Goal: Task Accomplishment & Management: Complete application form

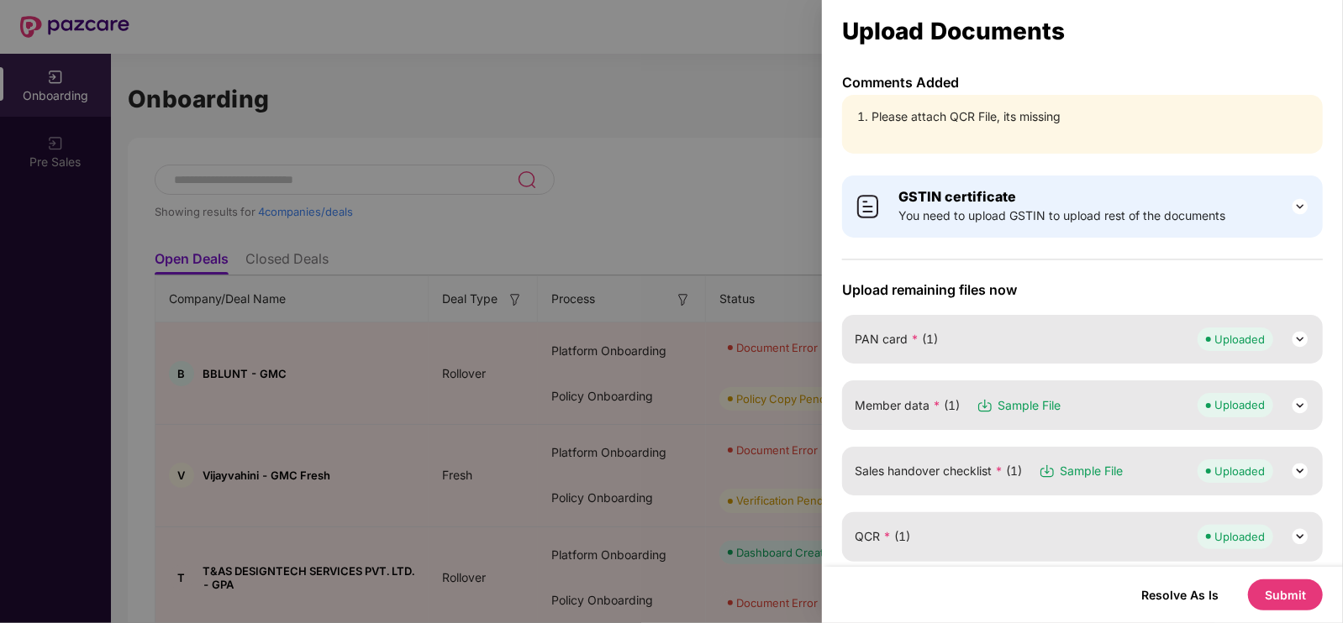
click at [427, 222] on div at bounding box center [671, 311] width 1343 height 623
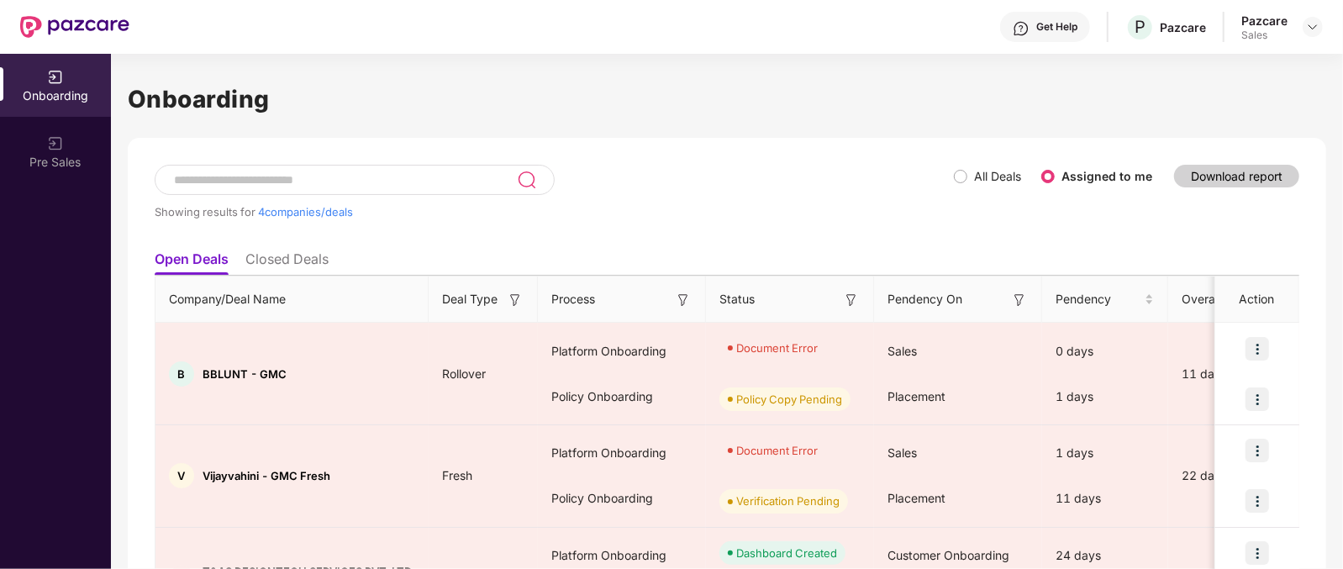
click at [1311, 36] on div at bounding box center [1312, 27] width 20 height 20
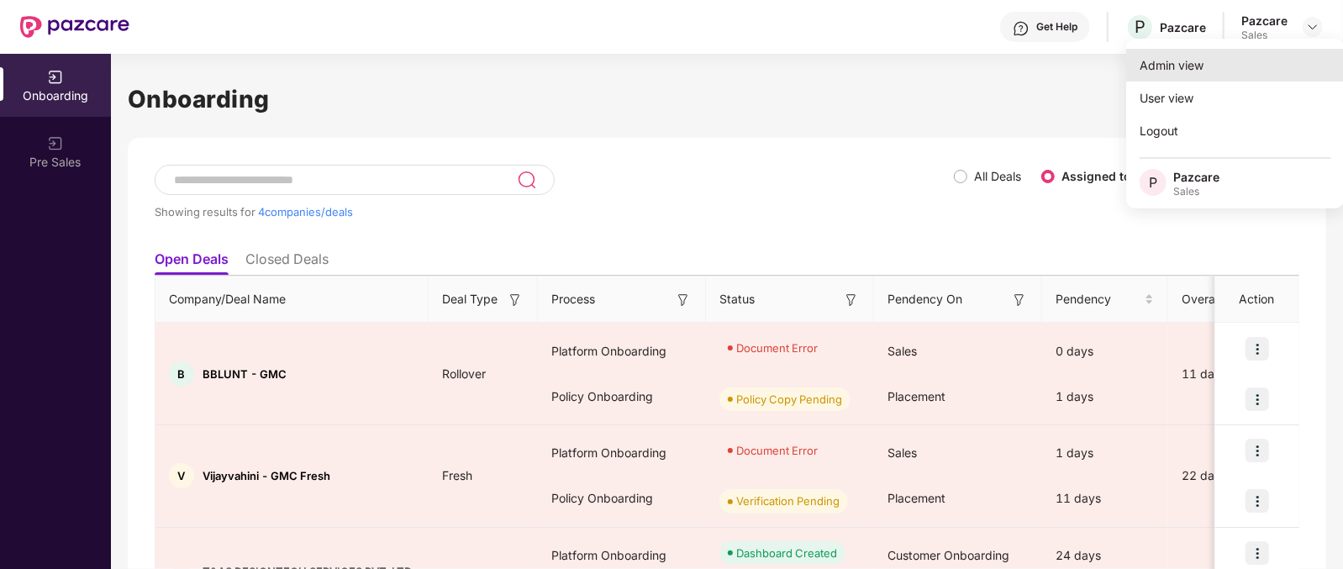
click at [1156, 79] on div "Admin view" at bounding box center [1235, 65] width 218 height 33
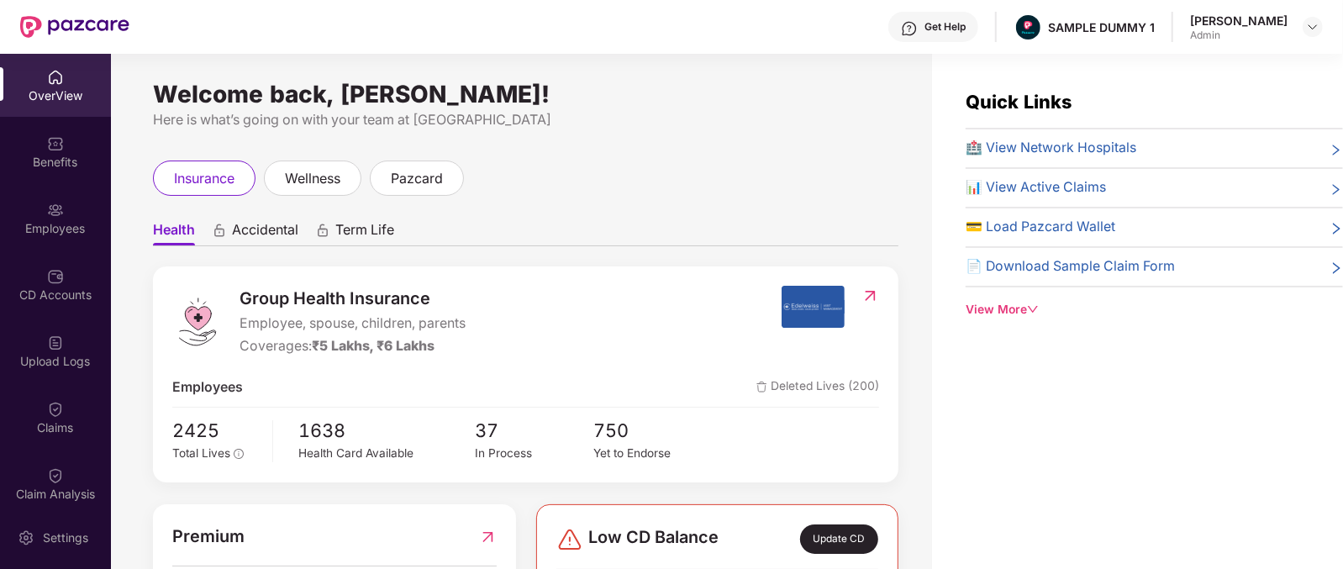
click at [294, 302] on span "Group Health Insurance" at bounding box center [352, 299] width 226 height 26
click at [277, 304] on span "Group Health Insurance" at bounding box center [352, 299] width 226 height 26
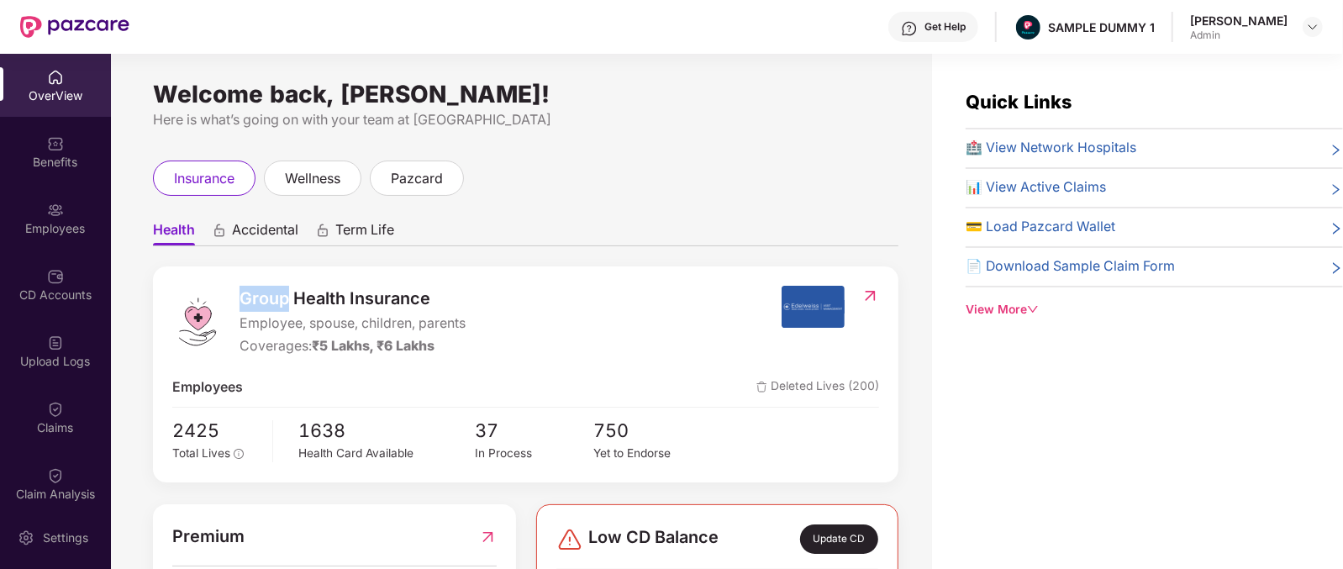
click at [277, 304] on span "Group Health Insurance" at bounding box center [352, 299] width 226 height 26
click at [273, 237] on span "Accidental" at bounding box center [265, 233] width 66 height 24
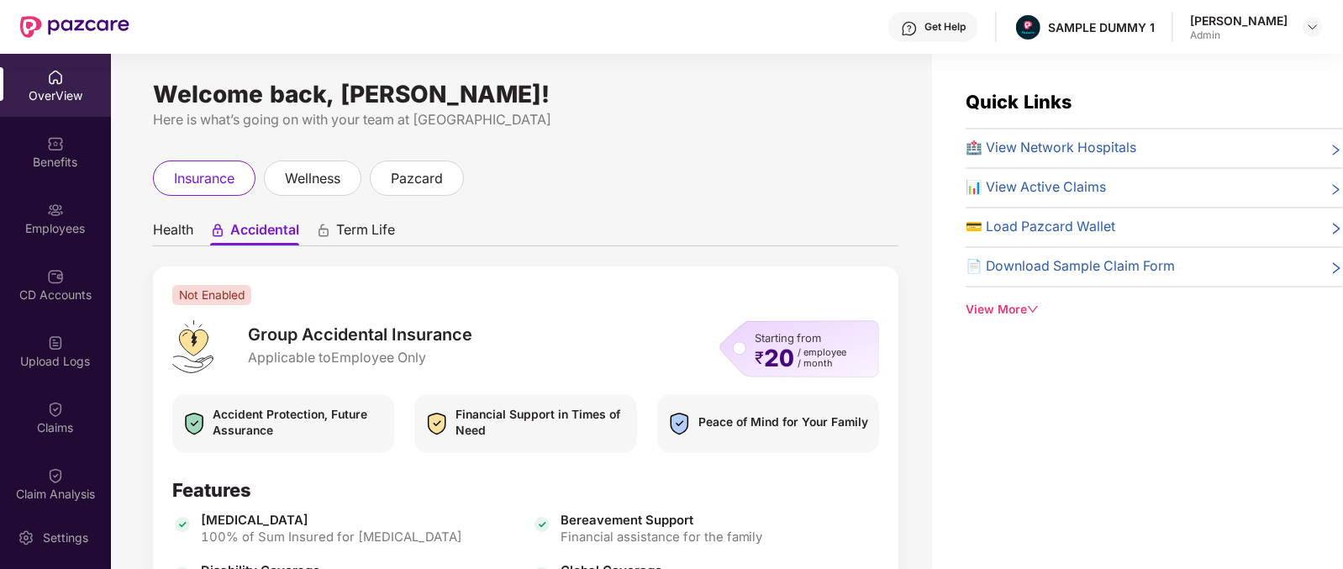
click at [360, 239] on span "Term Life" at bounding box center [365, 233] width 59 height 24
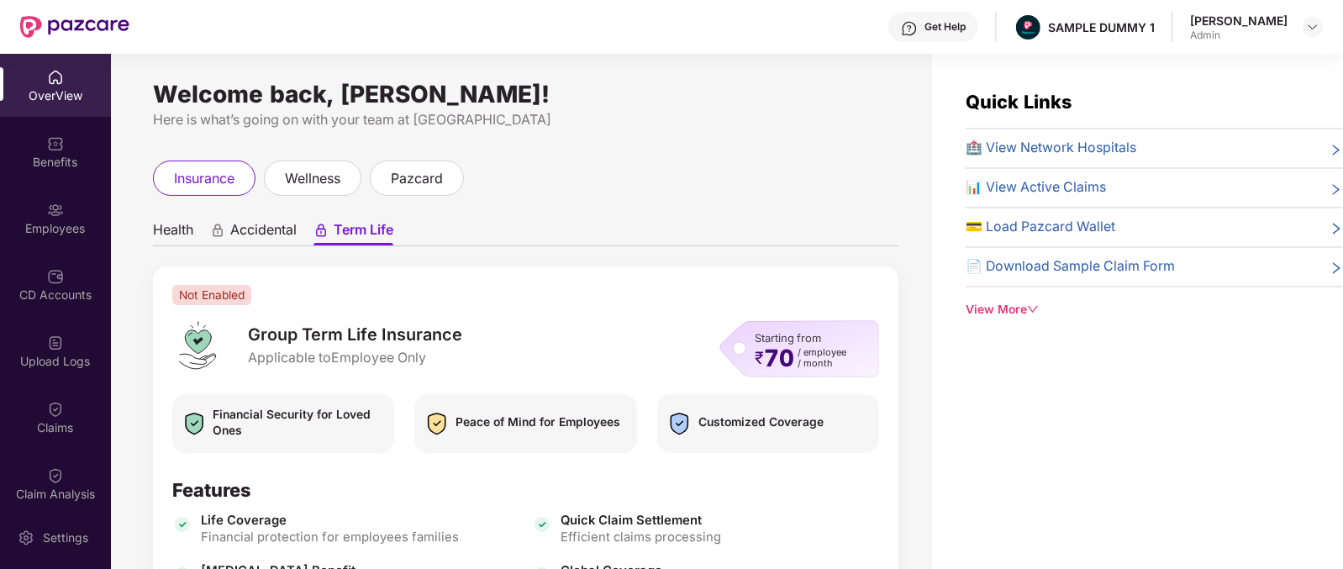
click at [176, 232] on span "Health" at bounding box center [173, 233] width 40 height 24
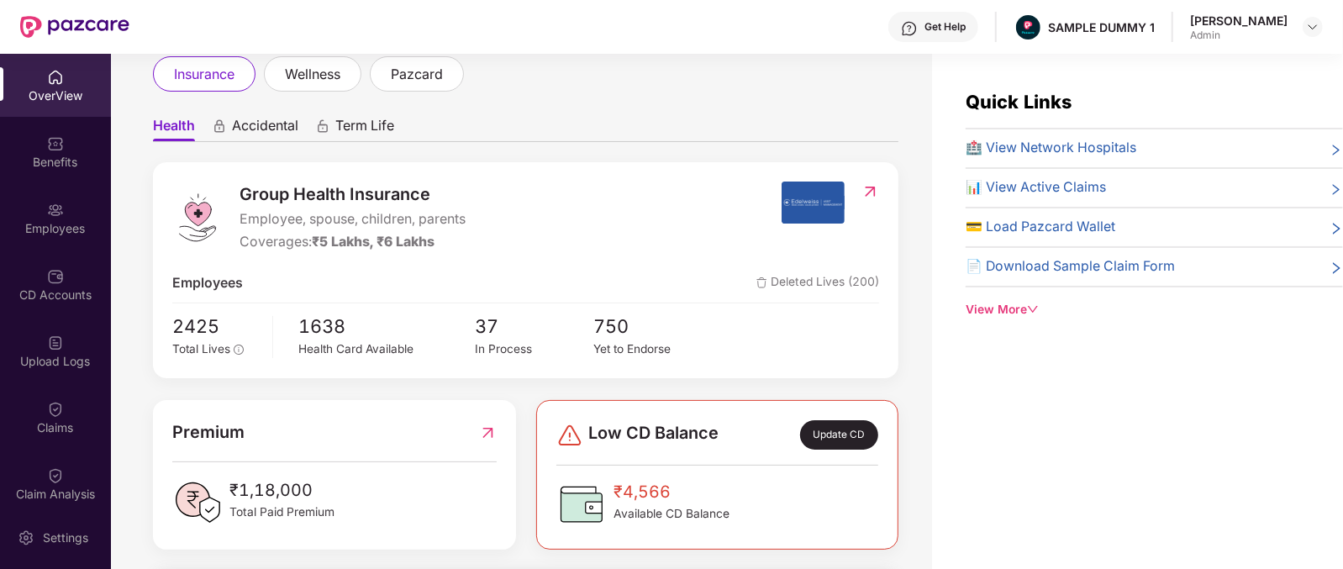
scroll to position [76, 0]
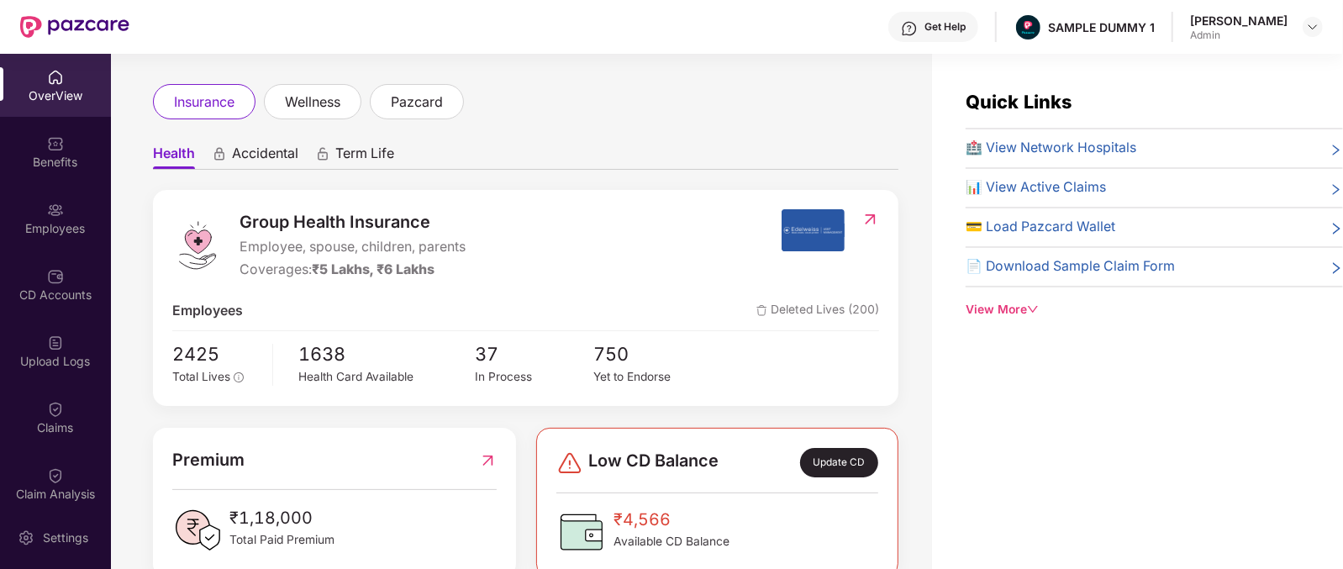
click at [166, 350] on div "Group Health Insurance Employee, spouse, children, parents Coverages: ₹5 Lakhs,…" at bounding box center [525, 298] width 745 height 216
click at [285, 346] on div "2425 Total Lives 1638 Health Card Available 37 In Process 750 Yet to Endorse" at bounding box center [525, 362] width 707 height 47
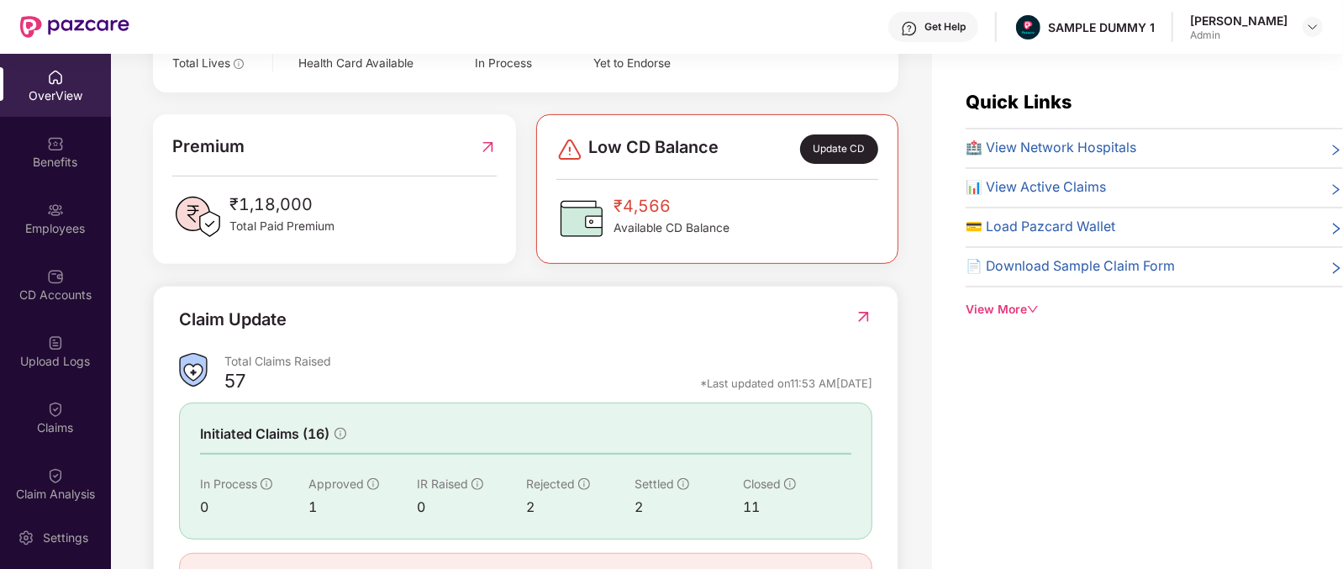
scroll to position [472, 0]
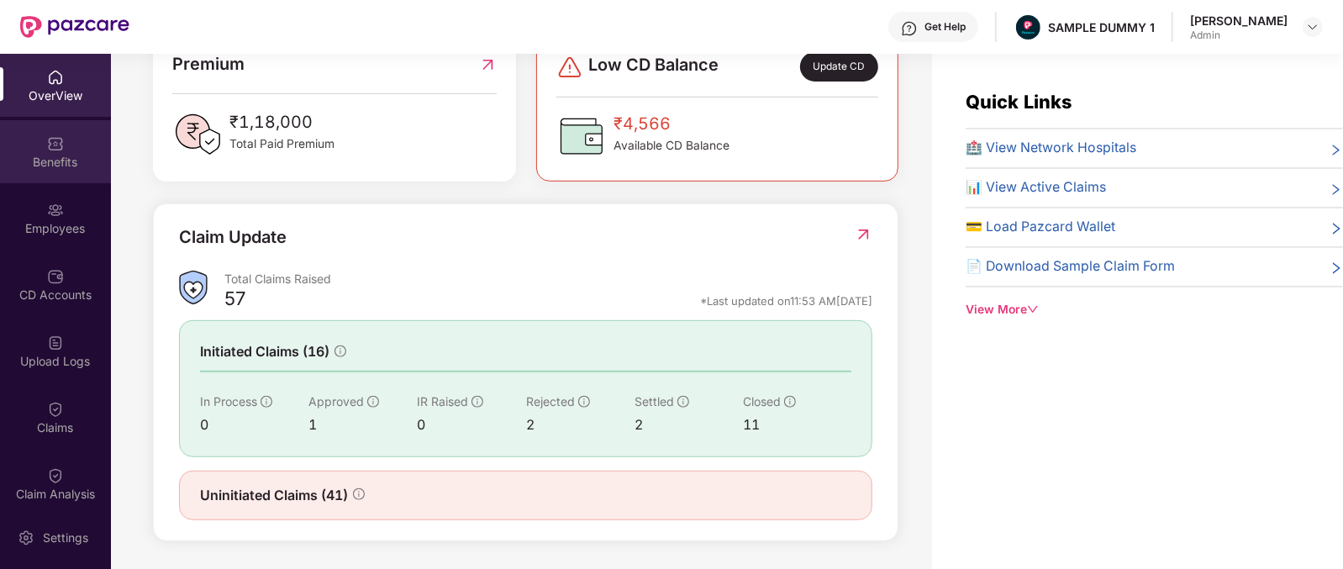
click at [62, 133] on div "Benefits" at bounding box center [55, 151] width 111 height 63
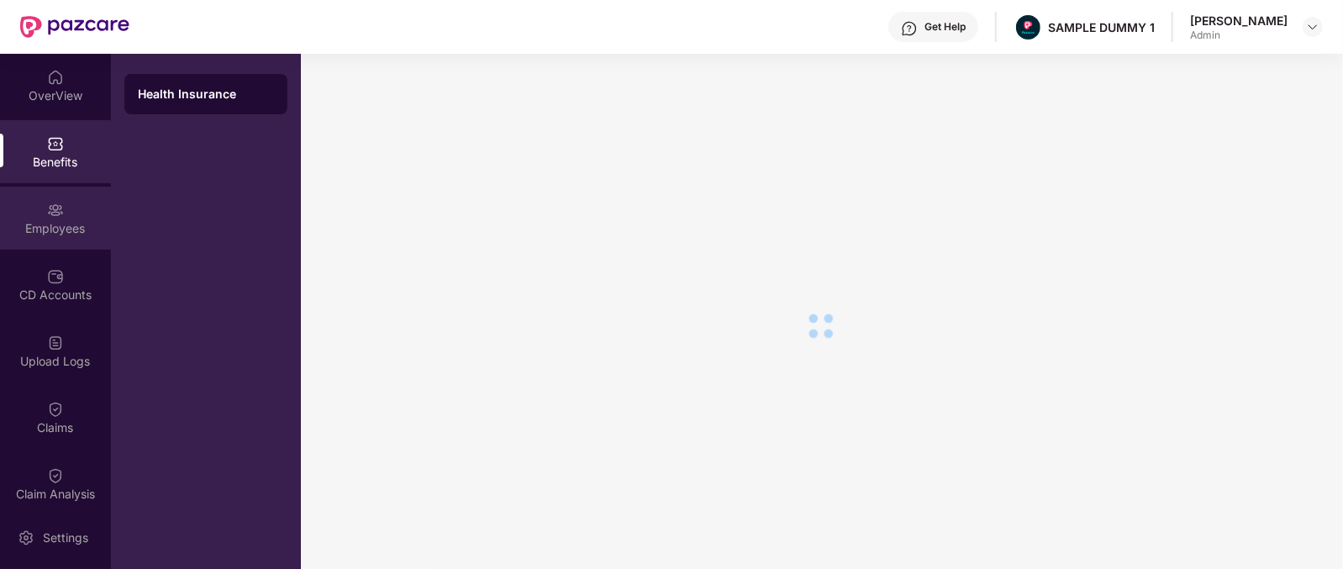
click at [75, 233] on div "Employees" at bounding box center [55, 228] width 111 height 17
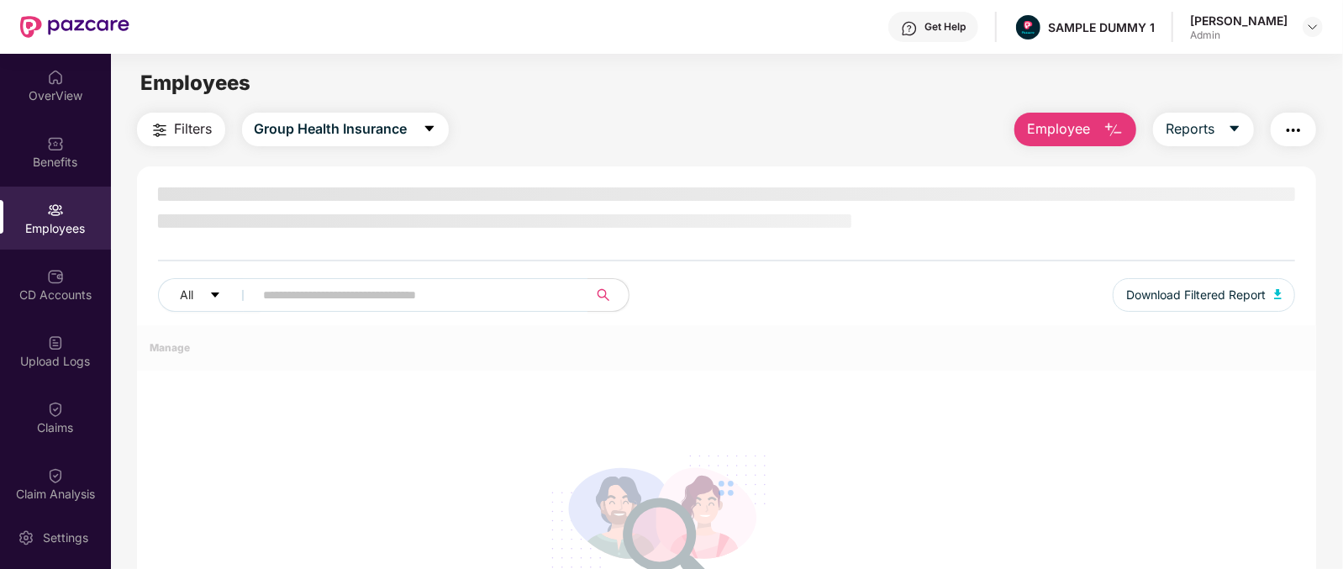
click at [75, 233] on div "Employees" at bounding box center [55, 228] width 111 height 17
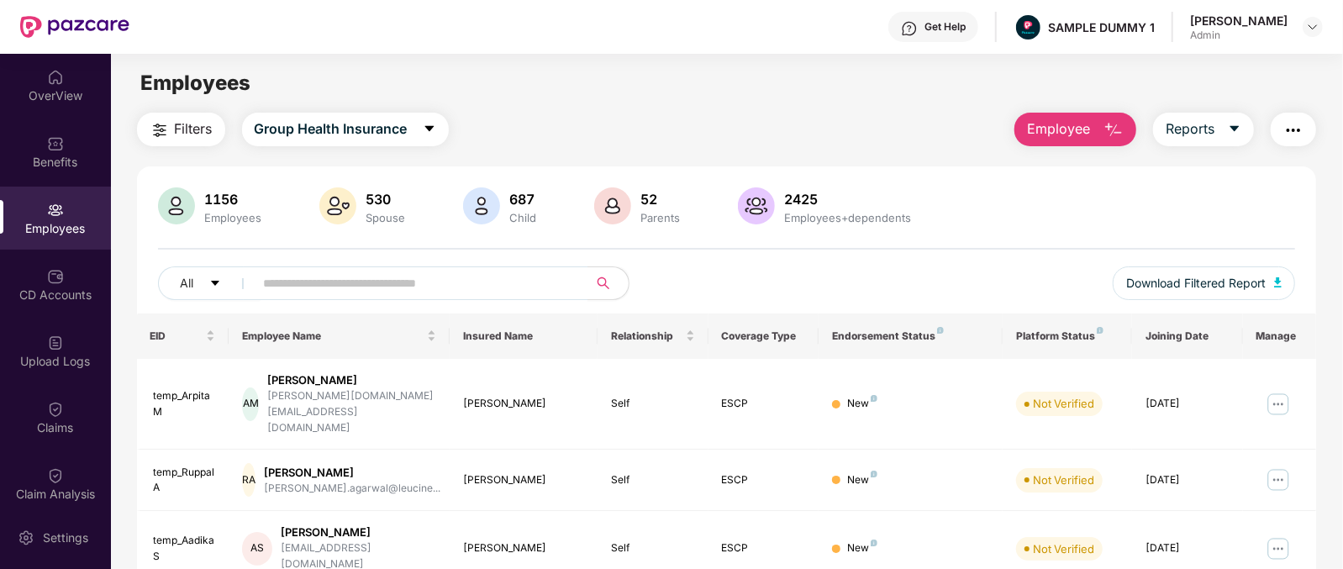
click at [1082, 127] on span "Employee" at bounding box center [1058, 128] width 63 height 21
click at [858, 125] on div "Filters Group Health Insurance Employee Reports" at bounding box center [727, 130] width 1180 height 34
click at [1096, 128] on button "Employee" at bounding box center [1075, 130] width 122 height 34
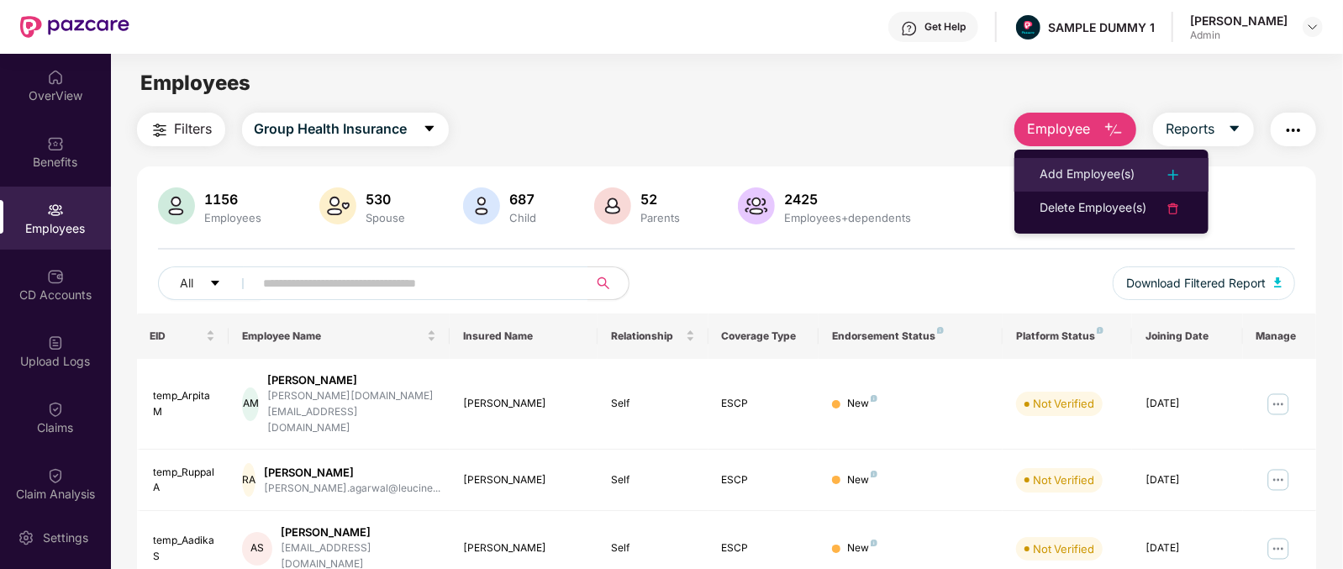
click at [1136, 171] on div "Add Employee(s)" at bounding box center [1111, 175] width 144 height 20
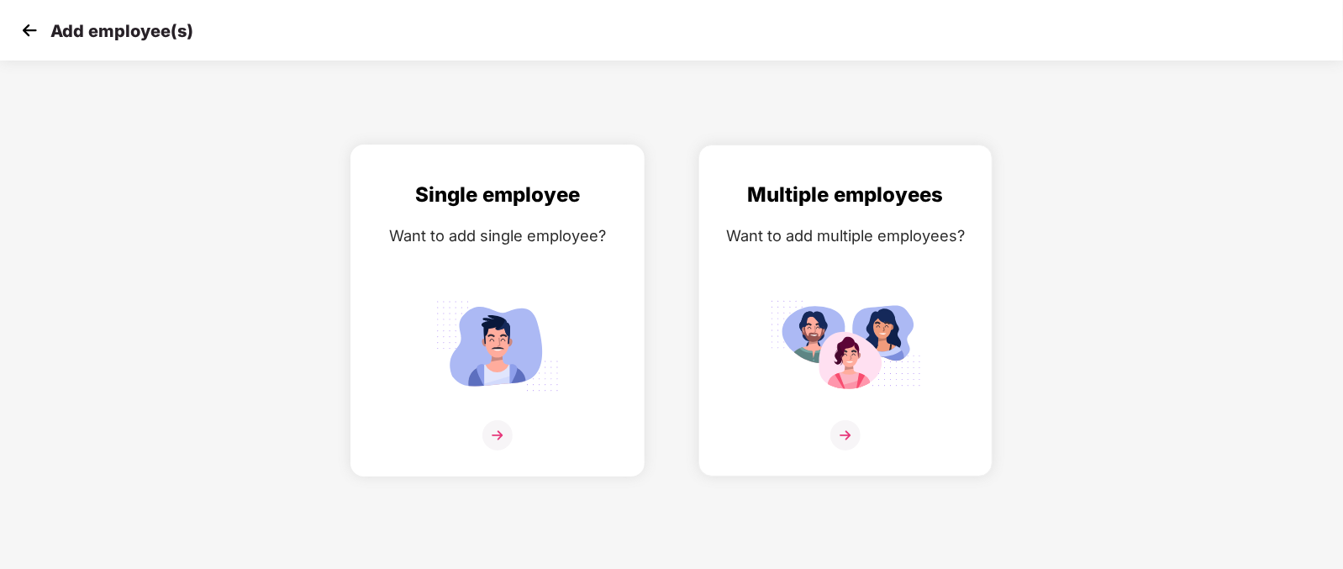
click at [526, 344] on img at bounding box center [497, 345] width 151 height 105
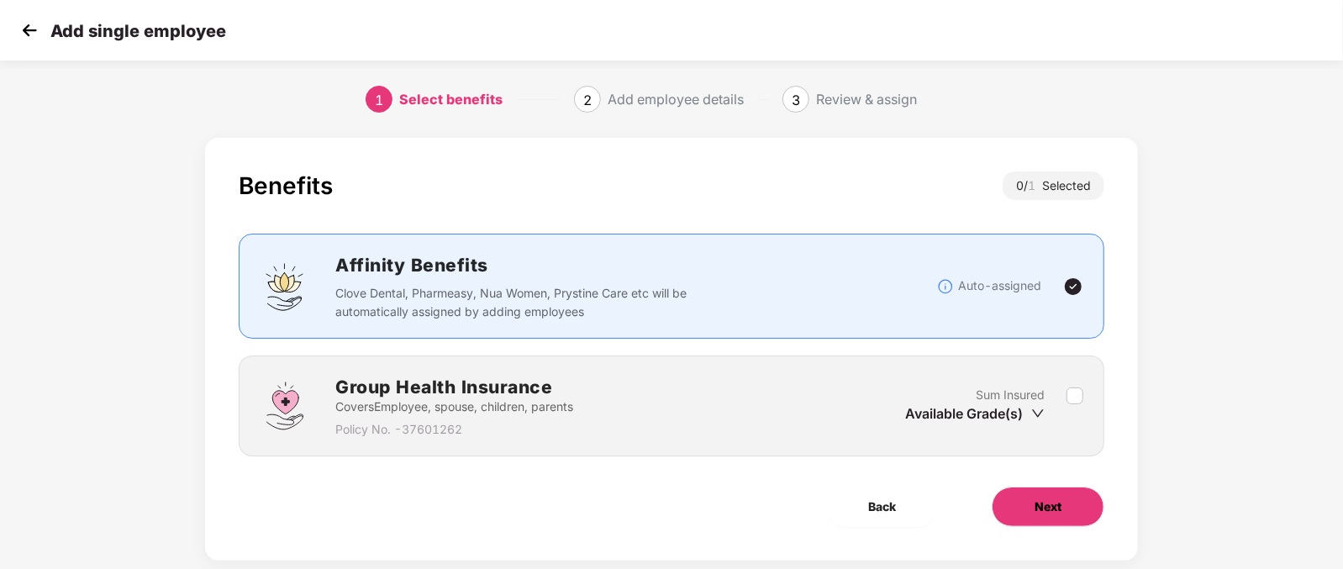
click at [1077, 509] on button "Next" at bounding box center [1047, 506] width 113 height 40
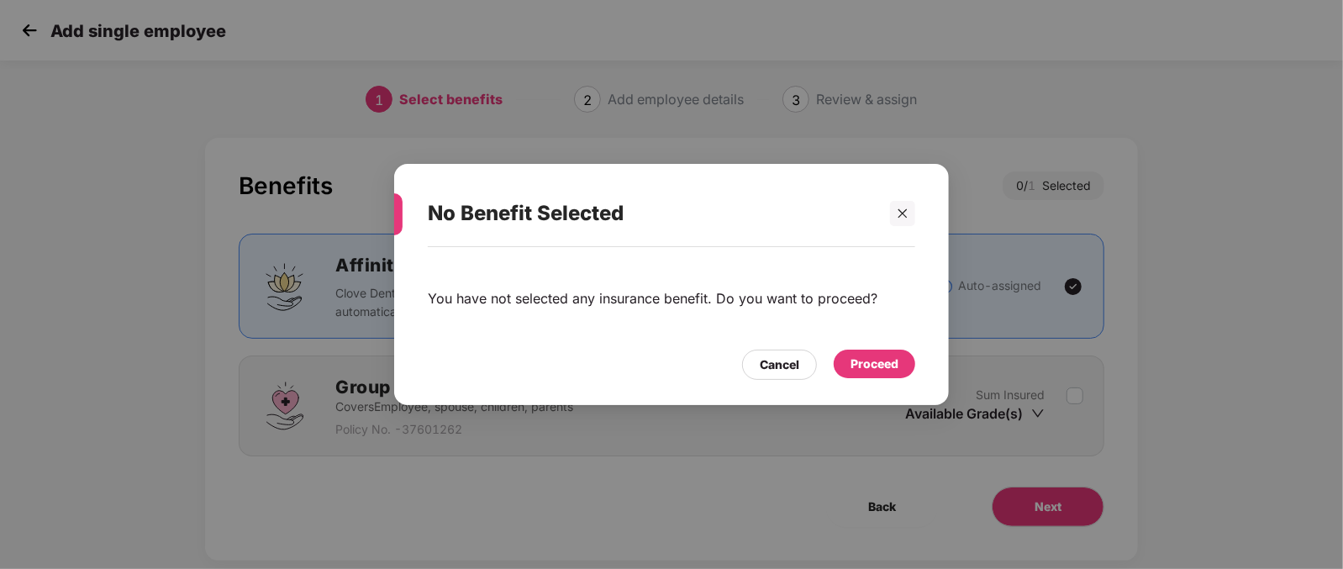
click at [882, 365] on div "Proceed" at bounding box center [874, 364] width 48 height 18
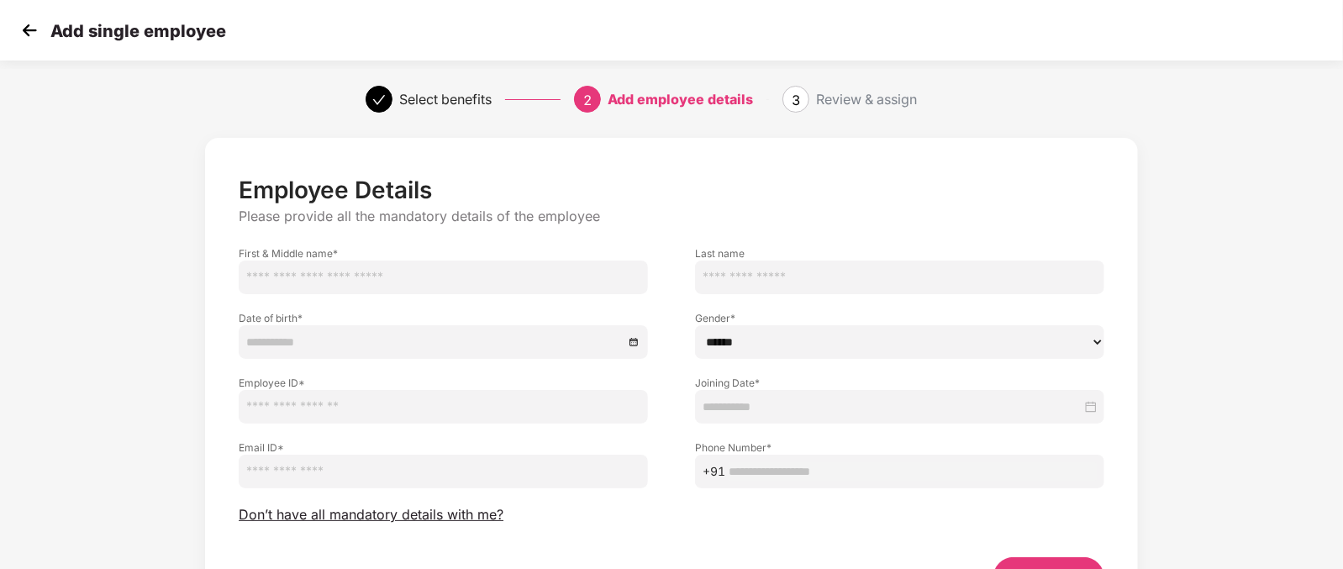
scroll to position [104, 0]
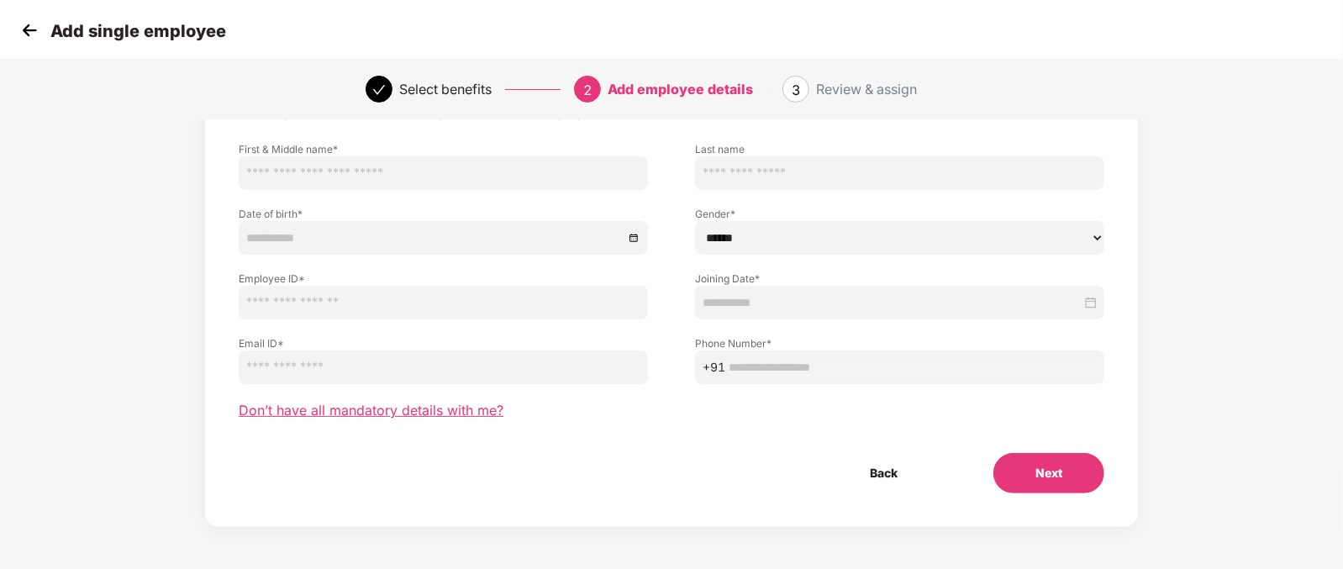
click at [383, 411] on span "Don’t have all mandatory details with me?" at bounding box center [371, 411] width 265 height 18
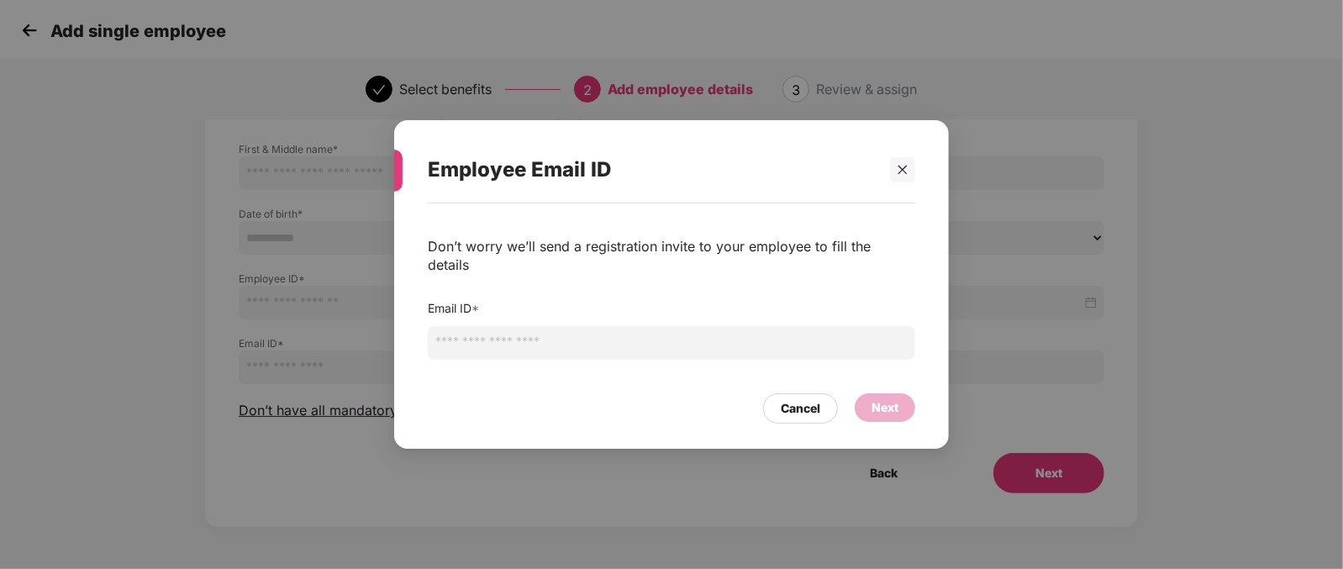
click at [578, 329] on input "email" at bounding box center [671, 343] width 487 height 34
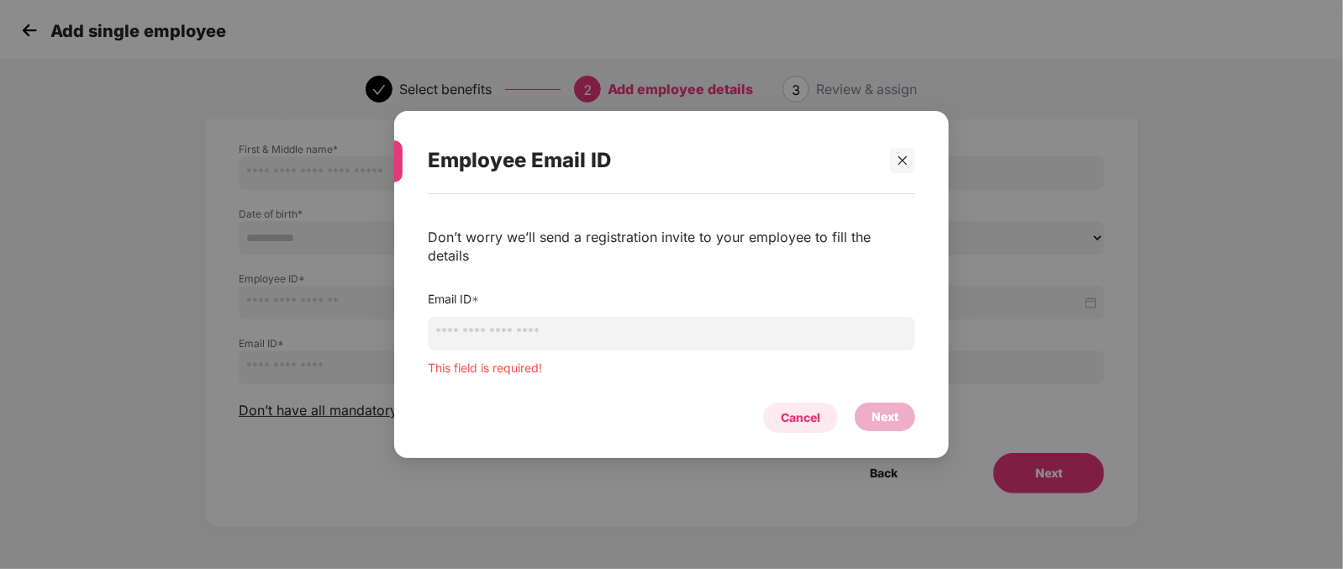
click at [818, 402] on div "Cancel" at bounding box center [800, 417] width 75 height 30
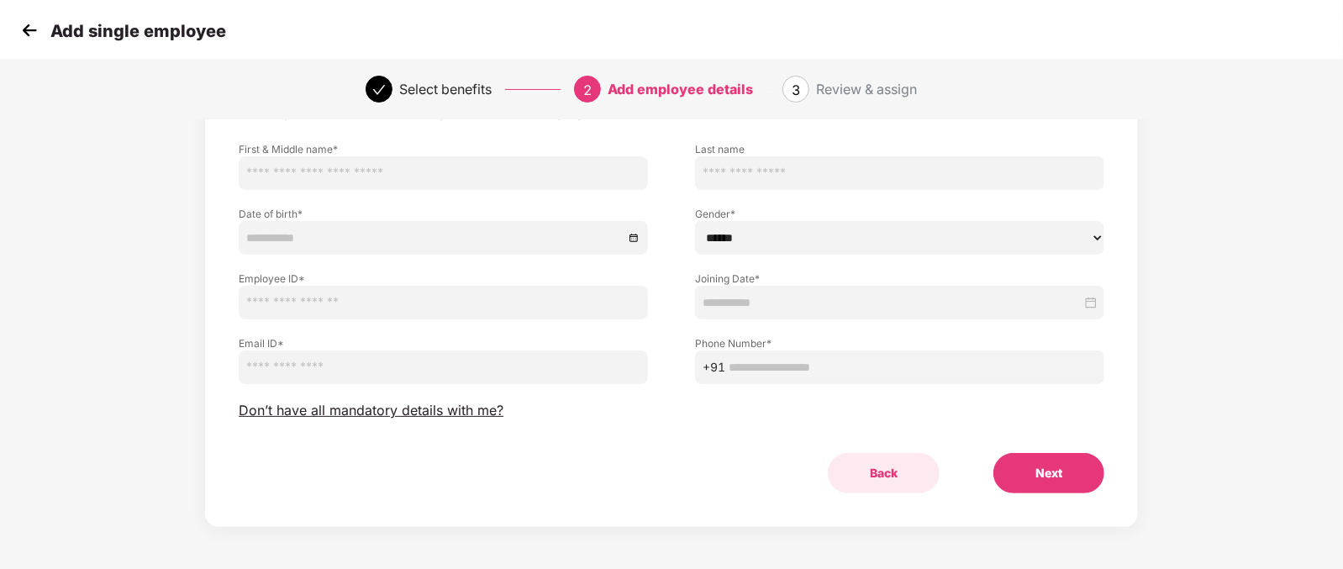
click at [891, 476] on button "Back" at bounding box center [884, 473] width 112 height 40
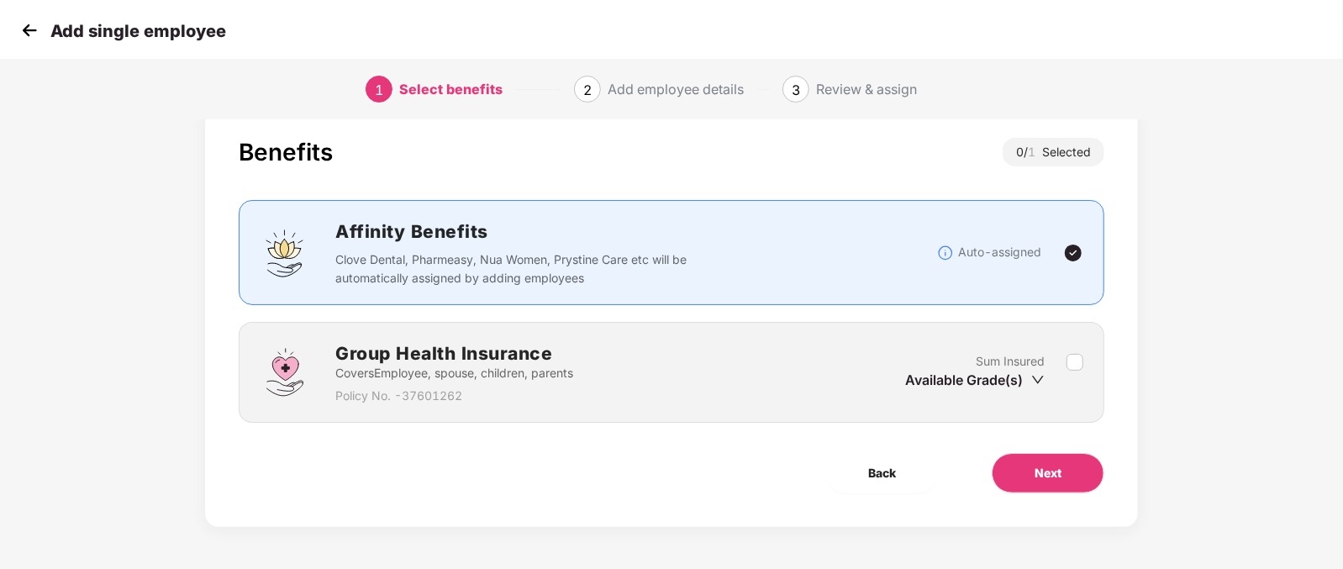
scroll to position [34, 0]
click at [899, 480] on button "Back" at bounding box center [882, 473] width 112 height 40
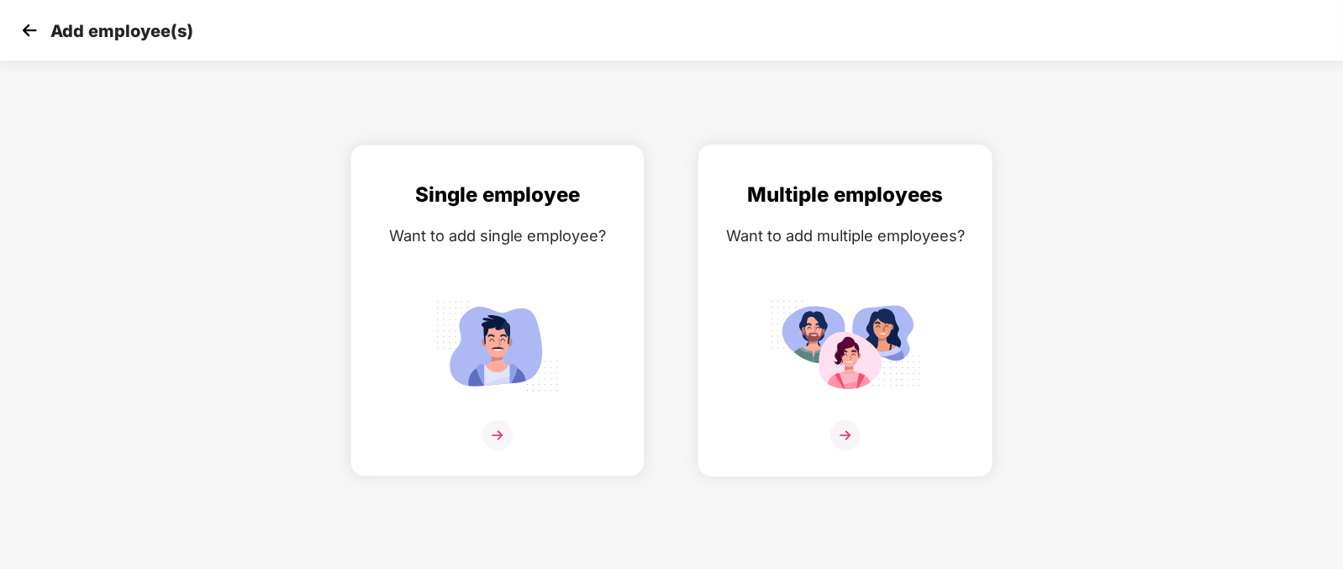
click at [839, 398] on img at bounding box center [845, 345] width 151 height 105
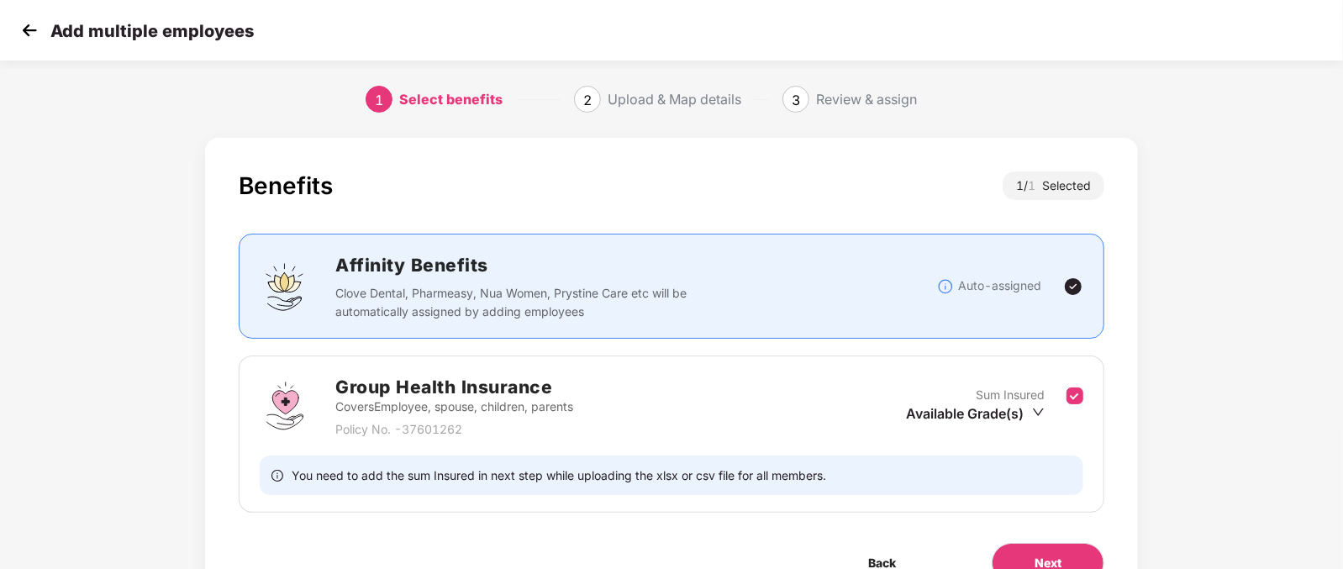
scroll to position [89, 0]
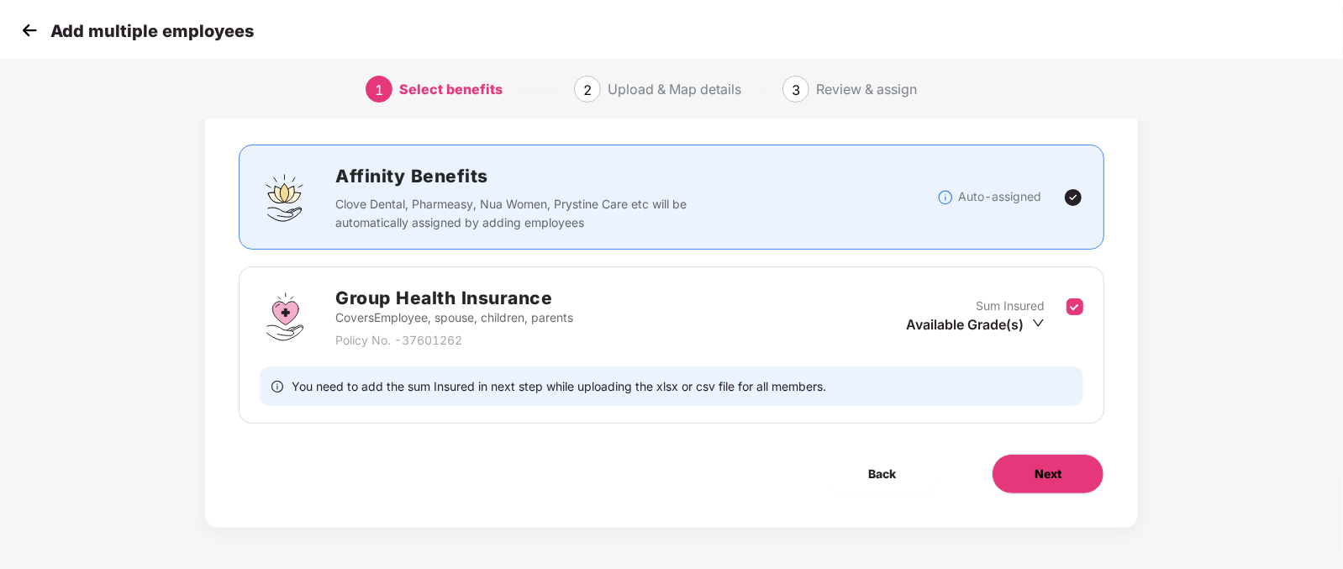
click at [1054, 476] on span "Next" at bounding box center [1047, 474] width 27 height 18
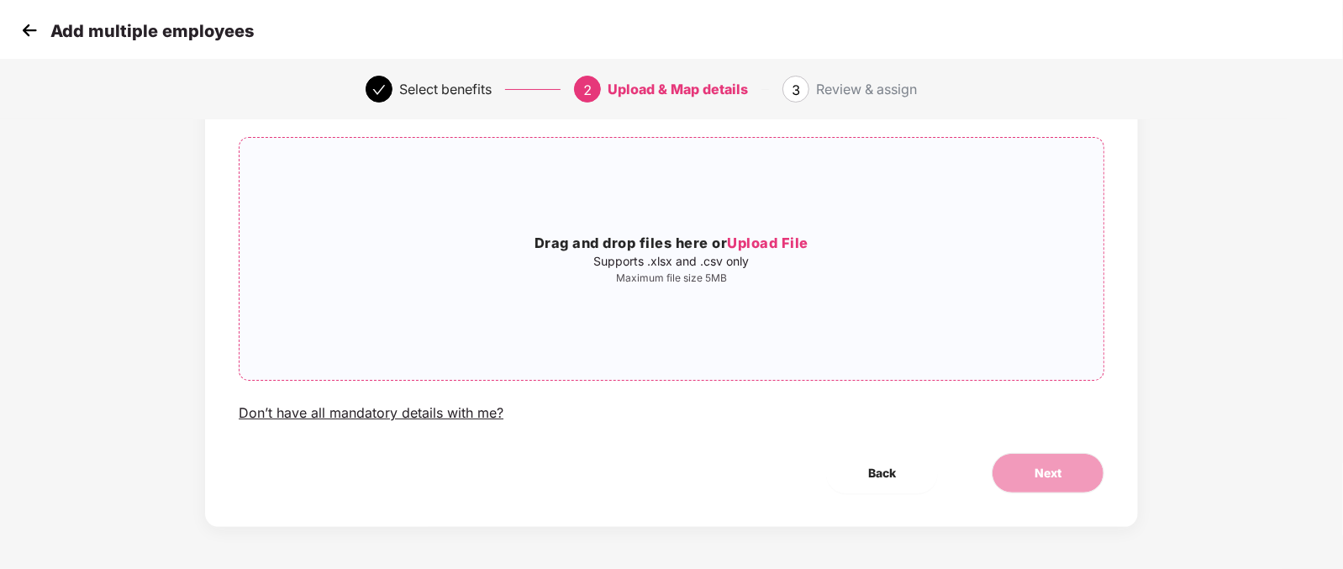
scroll to position [50, 0]
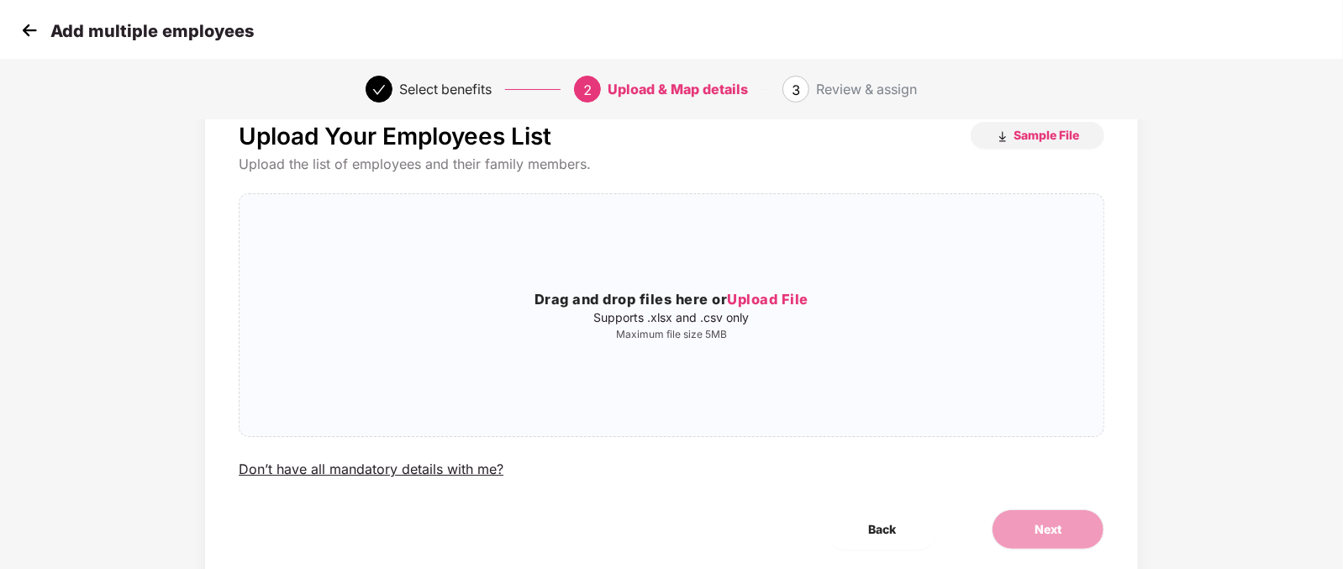
click at [39, 29] on img at bounding box center [29, 30] width 25 height 25
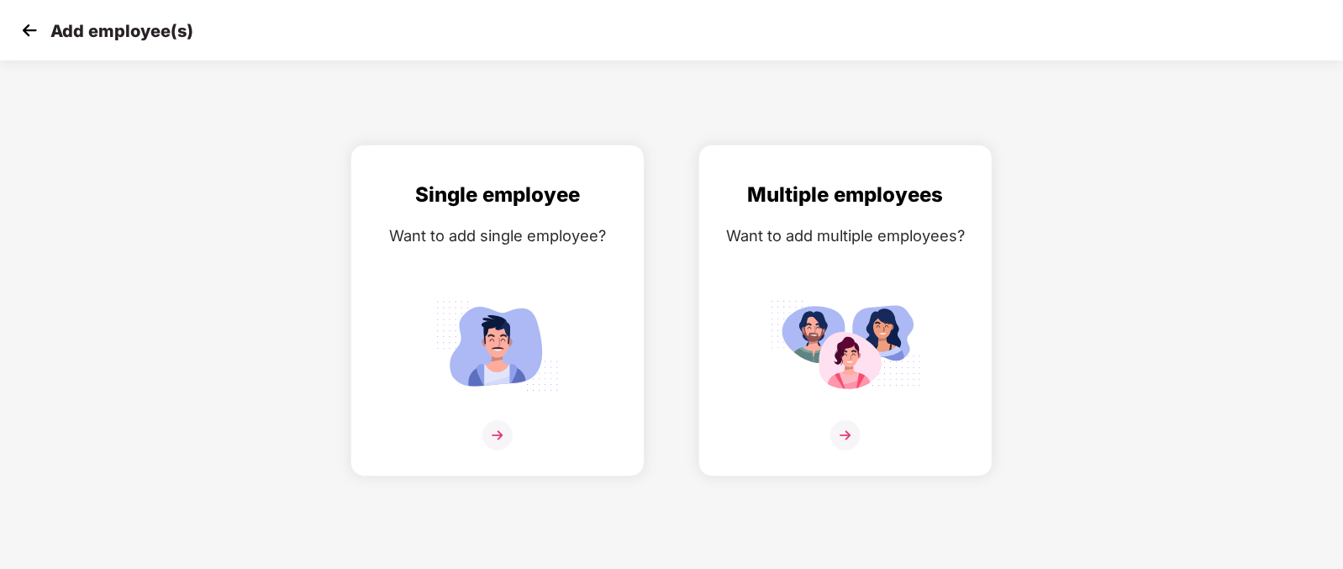
click at [27, 29] on img at bounding box center [29, 30] width 25 height 25
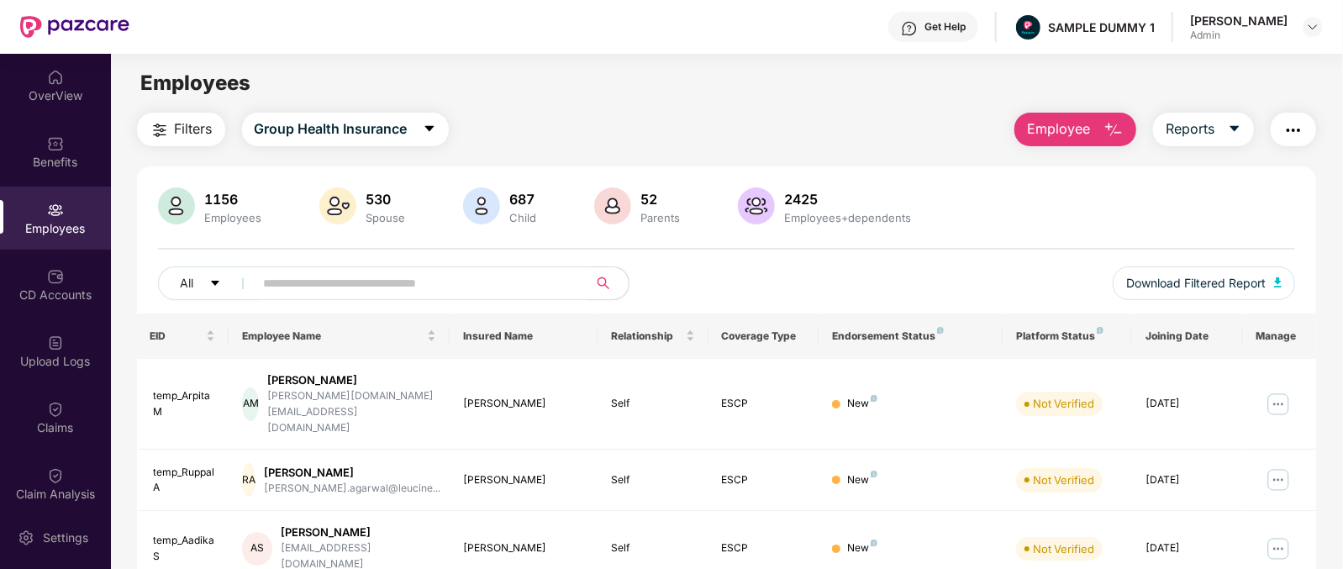
click at [1075, 117] on button "Employee" at bounding box center [1075, 130] width 122 height 34
click at [744, 90] on div "Employees" at bounding box center [726, 83] width 1231 height 32
click at [58, 520] on div "Settings" at bounding box center [55, 537] width 111 height 63
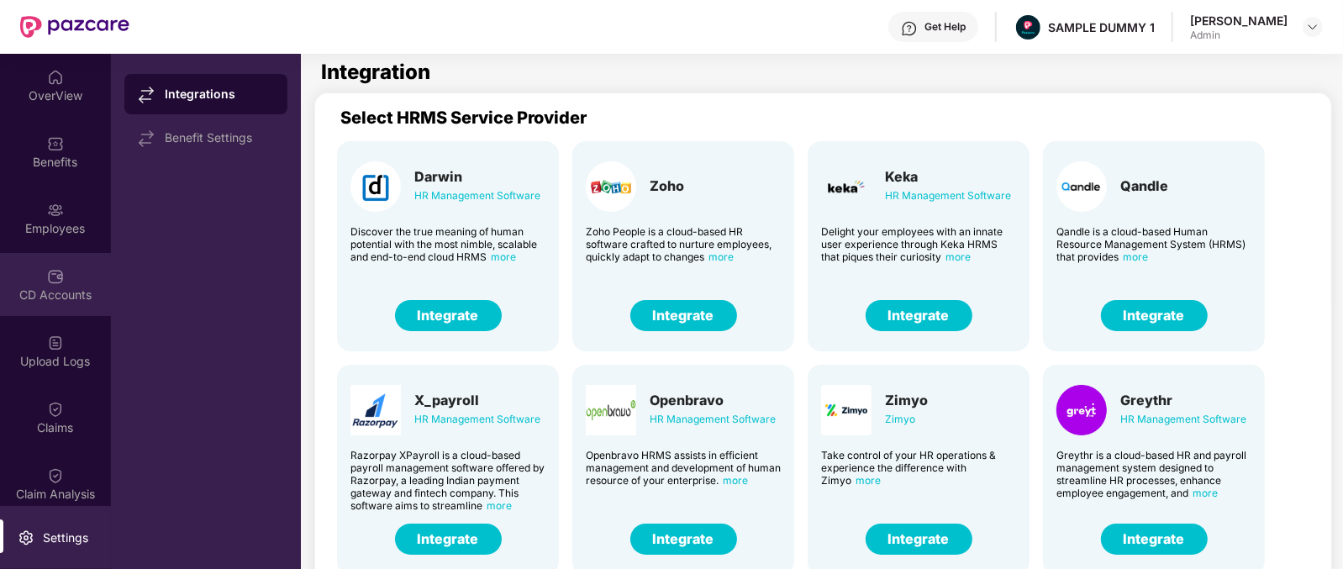
scroll to position [85, 0]
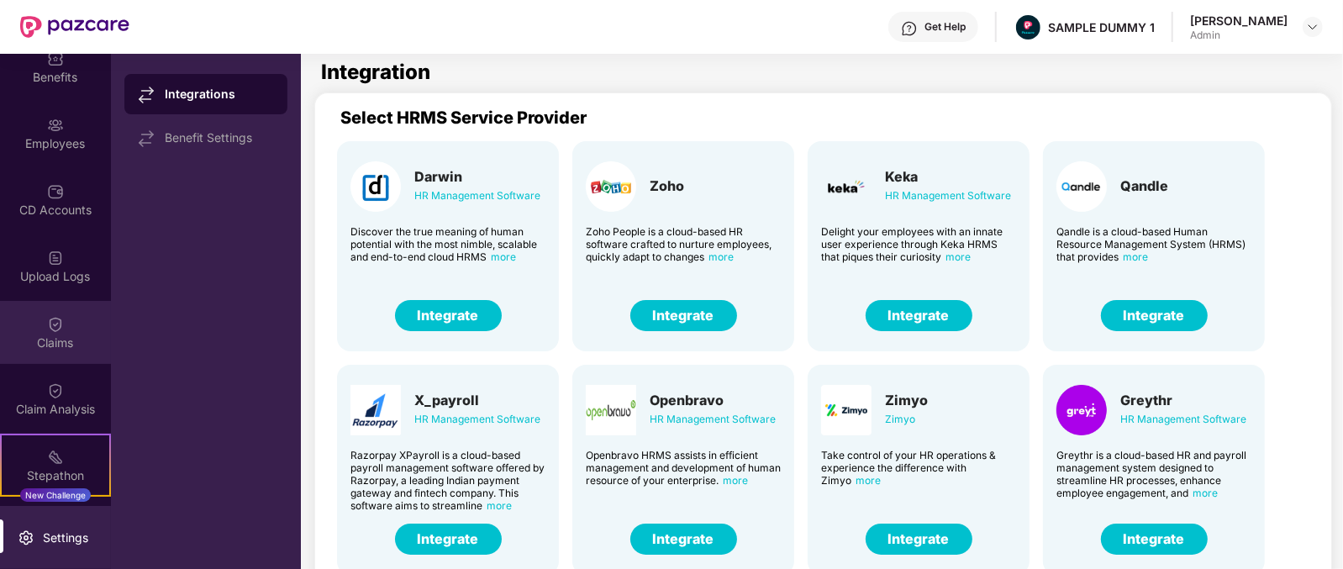
click at [55, 327] on img at bounding box center [55, 324] width 17 height 17
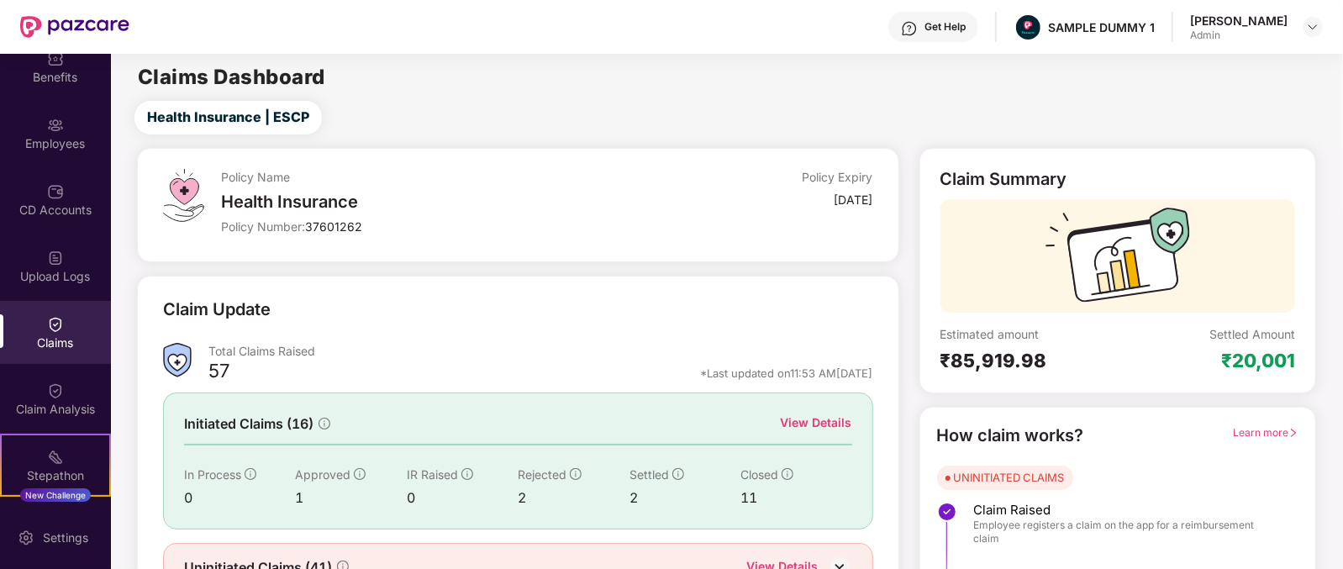
click at [823, 421] on div "View Details" at bounding box center [816, 422] width 71 height 18
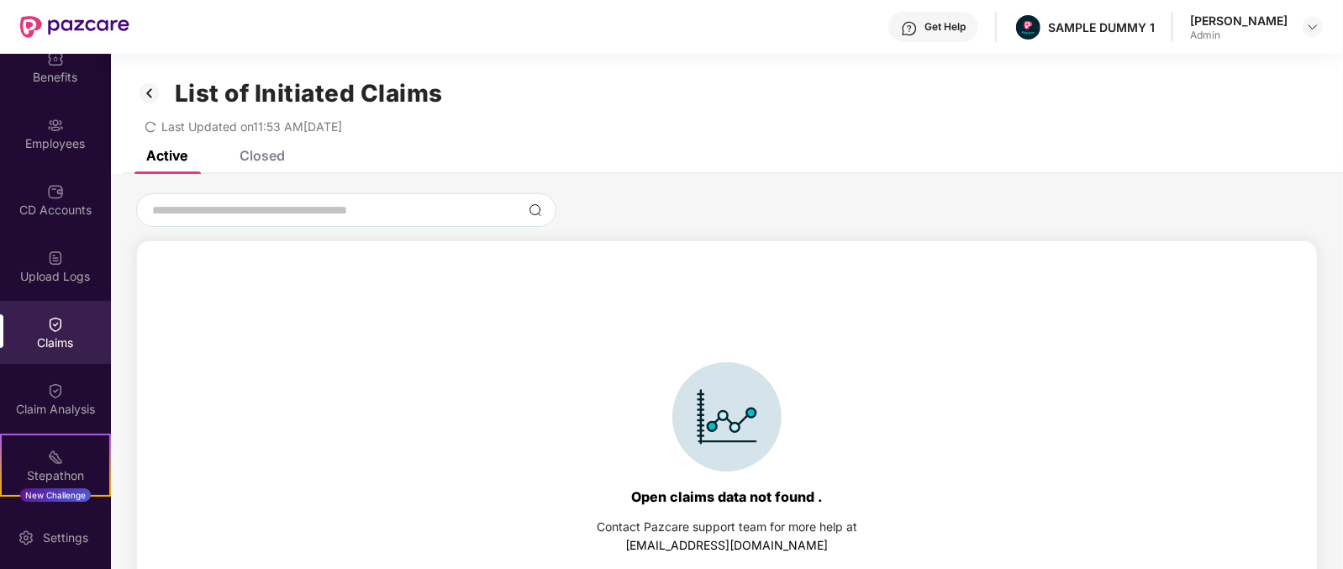
click at [285, 160] on div "Active Closed" at bounding box center [727, 162] width 1232 height 24
click at [277, 161] on div "Closed" at bounding box center [261, 155] width 45 height 17
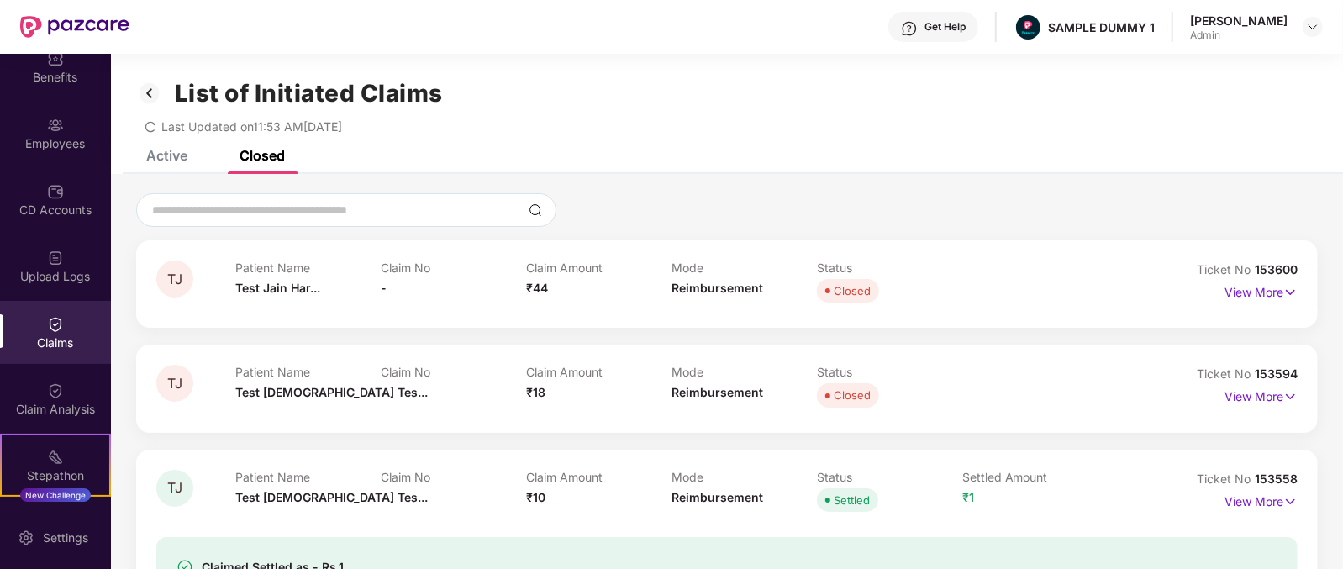
scroll to position [80, 0]
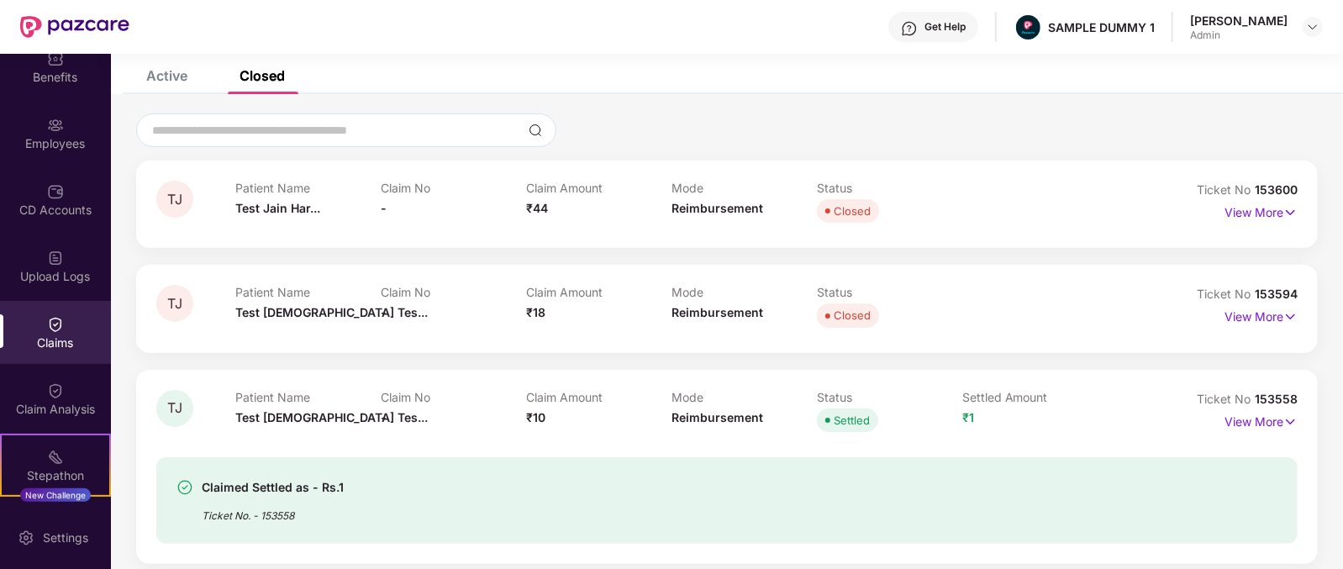
click at [249, 212] on span "Test Jain Har..." at bounding box center [277, 208] width 85 height 14
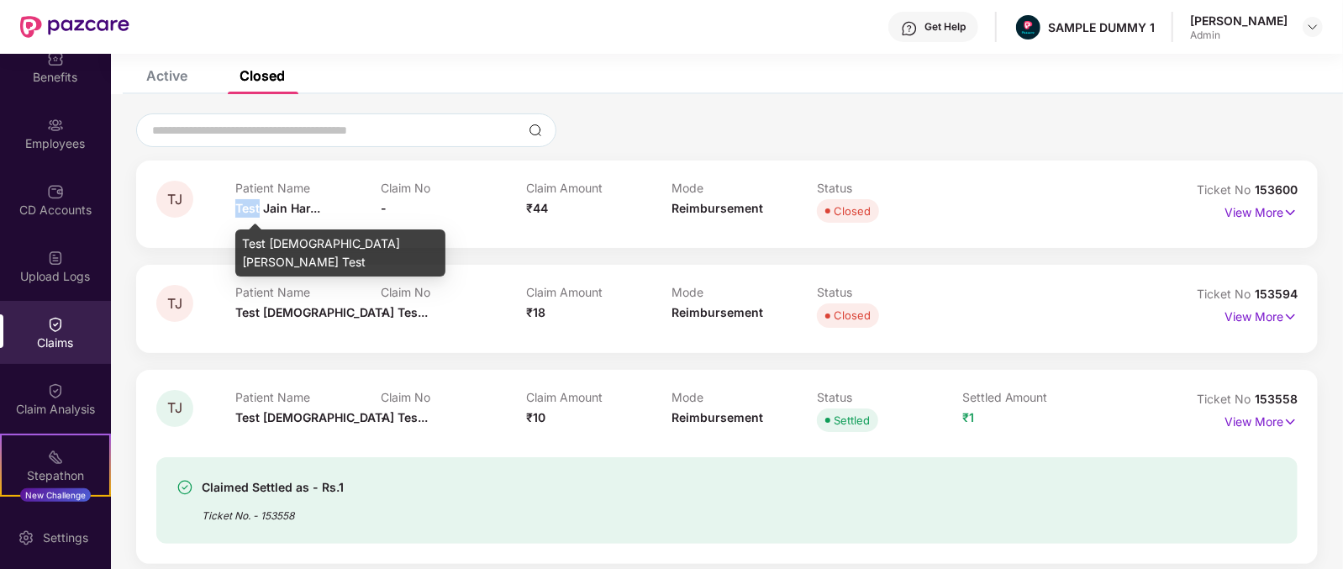
click at [249, 212] on span "Test Jain Har..." at bounding box center [277, 208] width 85 height 14
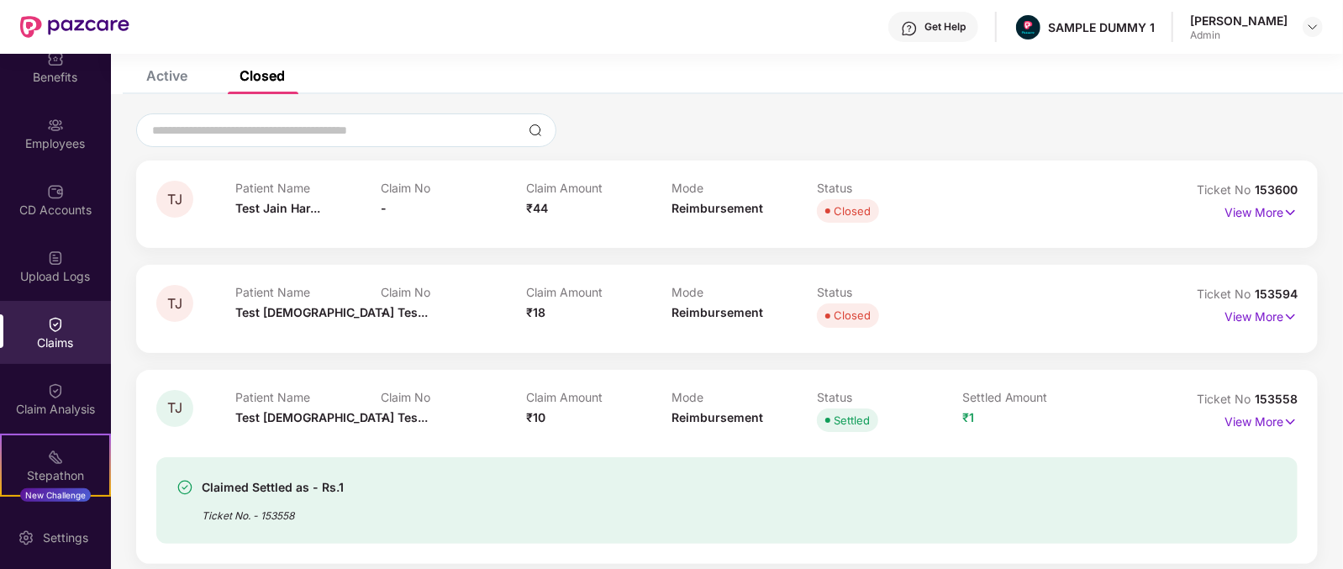
click at [537, 213] on span "₹44" at bounding box center [537, 208] width 22 height 14
click at [716, 204] on span "Reimbursement" at bounding box center [717, 208] width 92 height 14
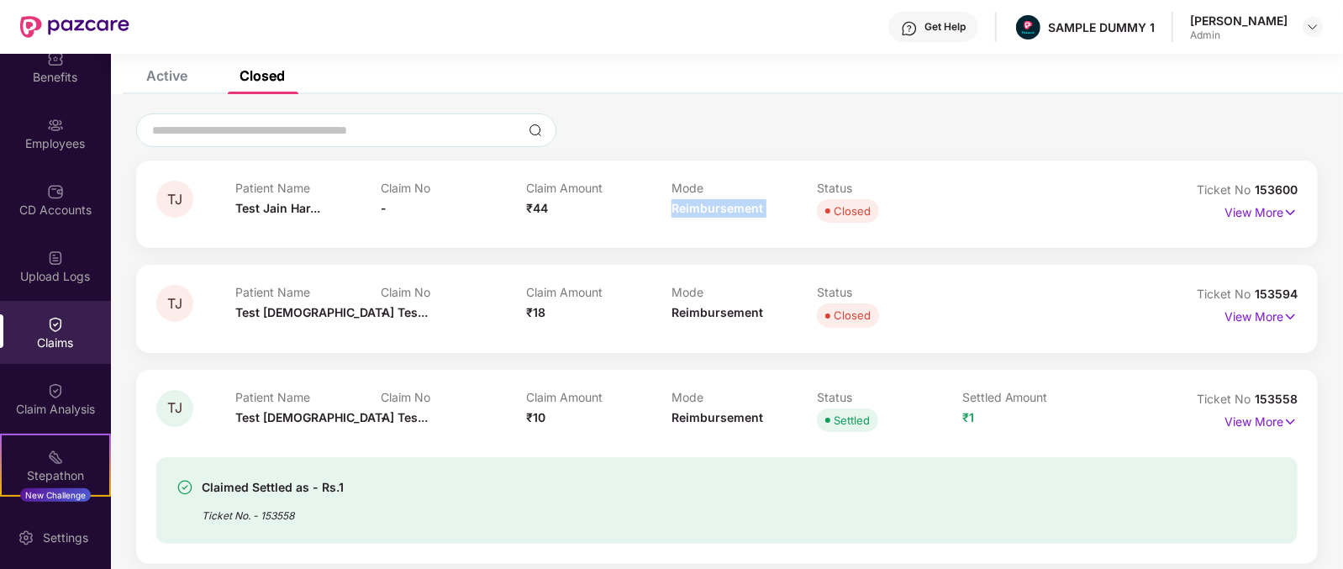
click at [716, 204] on span "Reimbursement" at bounding box center [717, 208] width 92 height 14
click at [1263, 213] on p "View More" at bounding box center [1260, 210] width 73 height 23
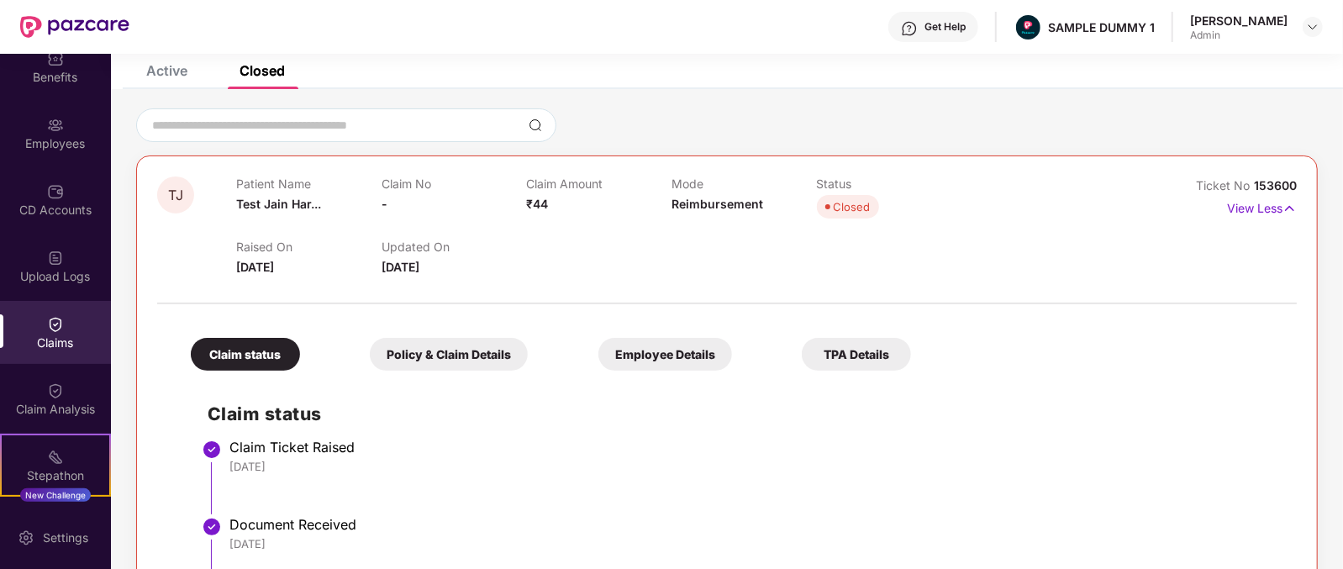
scroll to position [0, 0]
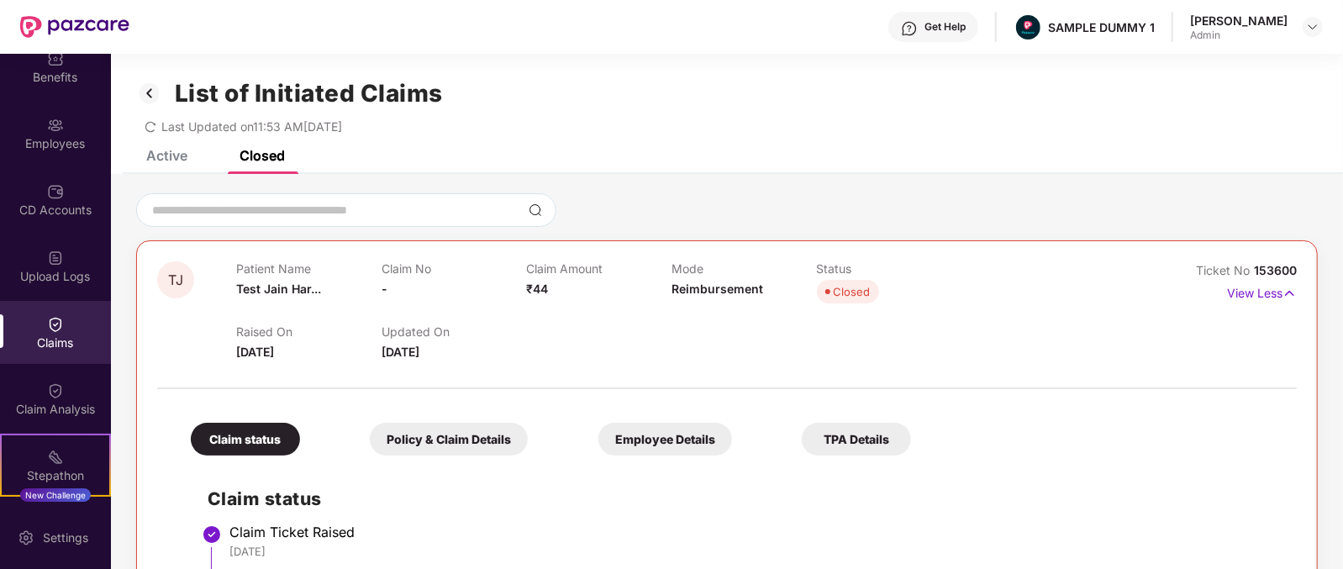
click at [965, 30] on div "Get Help" at bounding box center [944, 26] width 41 height 13
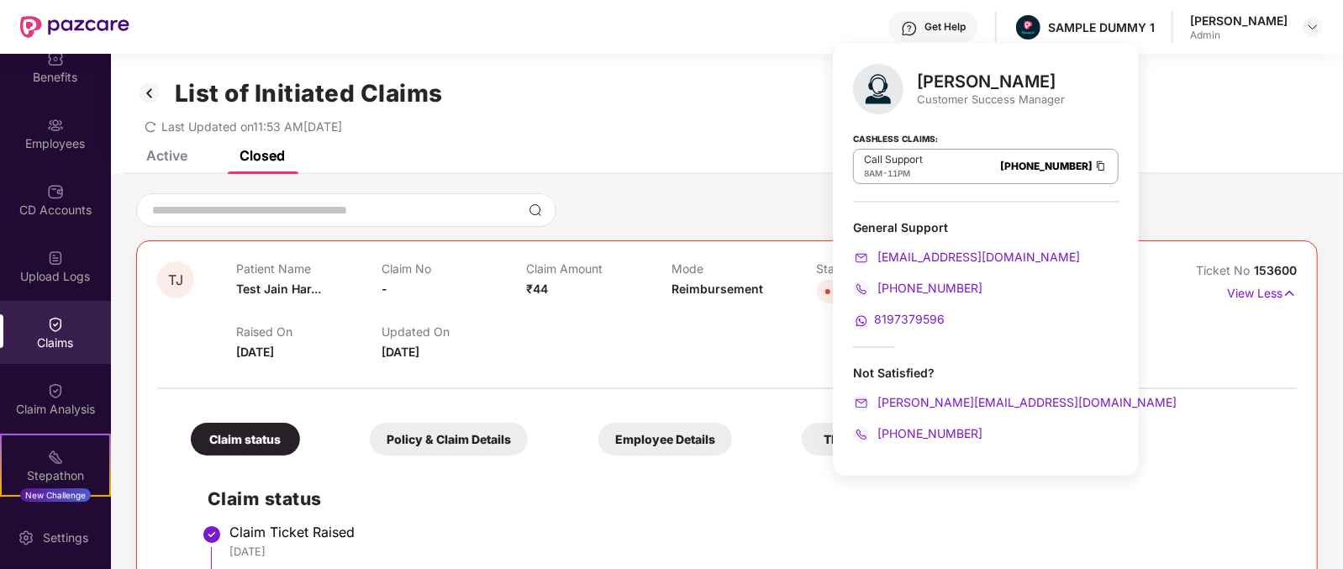
click at [954, 90] on div "Mihir Singh" at bounding box center [991, 81] width 148 height 20
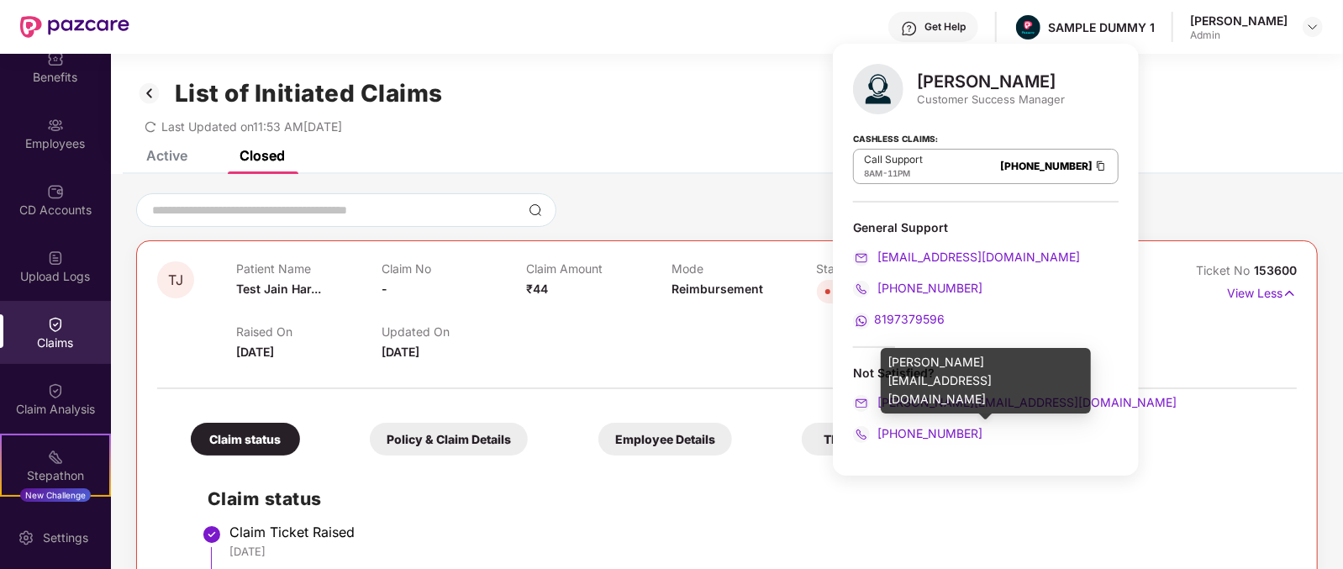
click at [1035, 400] on div "mihir+onb@pazcare.com" at bounding box center [986, 402] width 266 height 18
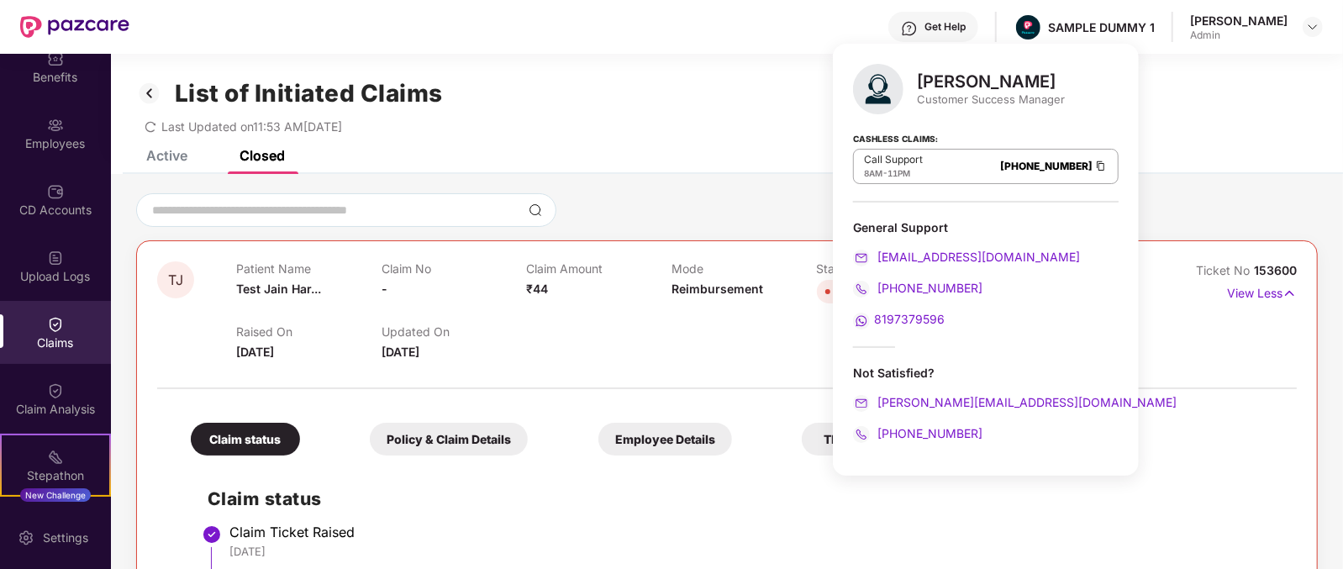
click at [1017, 437] on div "+916666878580" at bounding box center [986, 433] width 266 height 18
click at [743, 504] on h2 "Claim status" at bounding box center [744, 499] width 1072 height 28
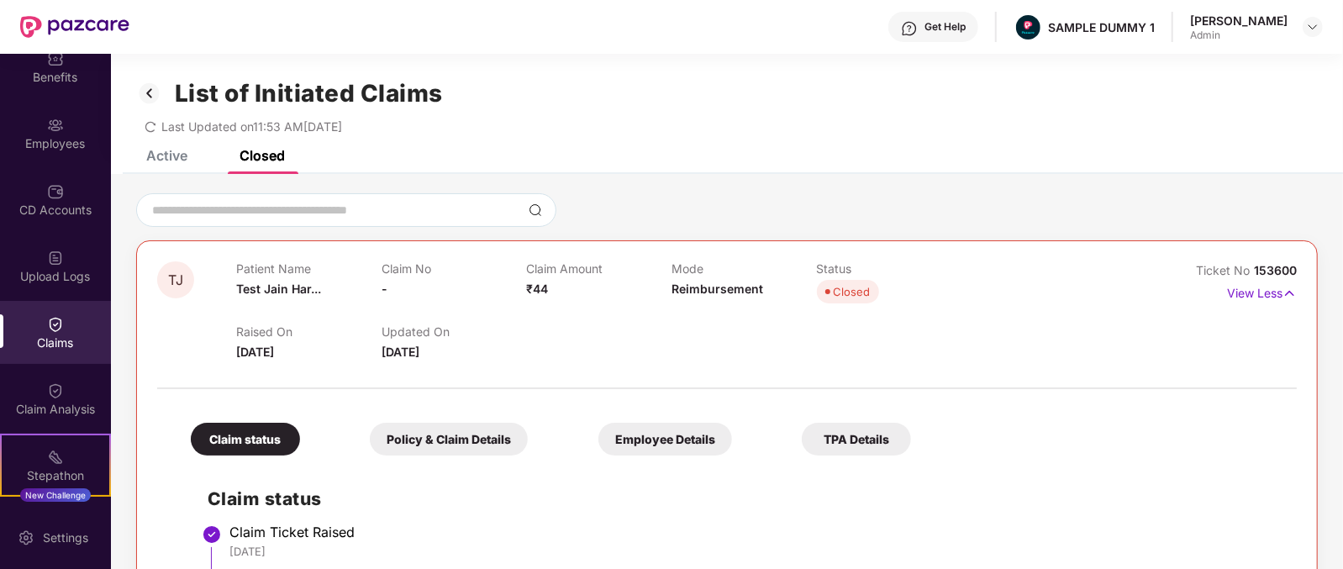
click at [975, 18] on div "Get Help" at bounding box center [933, 27] width 90 height 30
click at [712, 250] on div "TJ Patient Name Test Jain Har... Claim No - Claim Amount ₹44 Mode Reimbursement…" at bounding box center [726, 492] width 1181 height 505
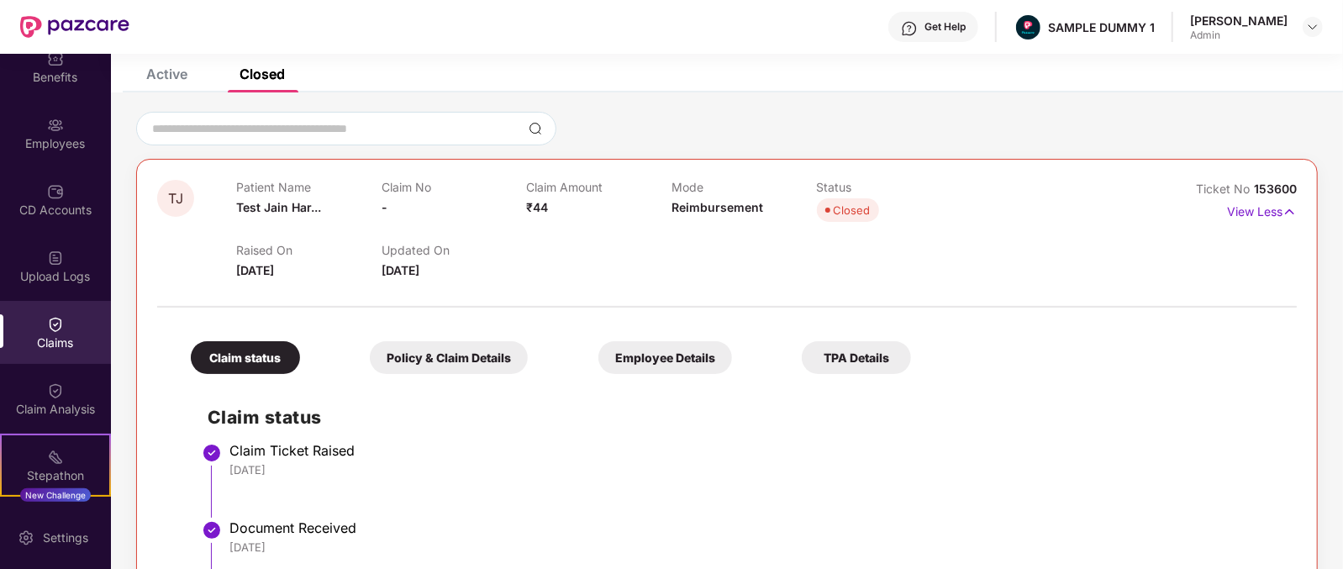
scroll to position [80, 0]
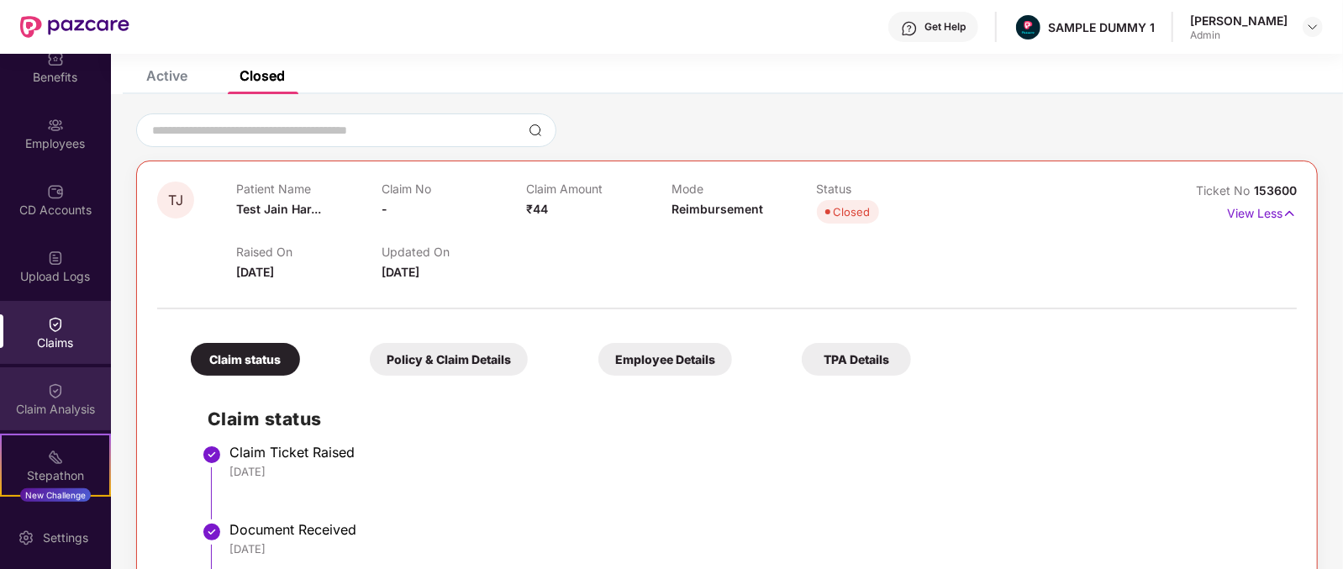
click at [71, 401] on div "Claim Analysis" at bounding box center [55, 409] width 111 height 17
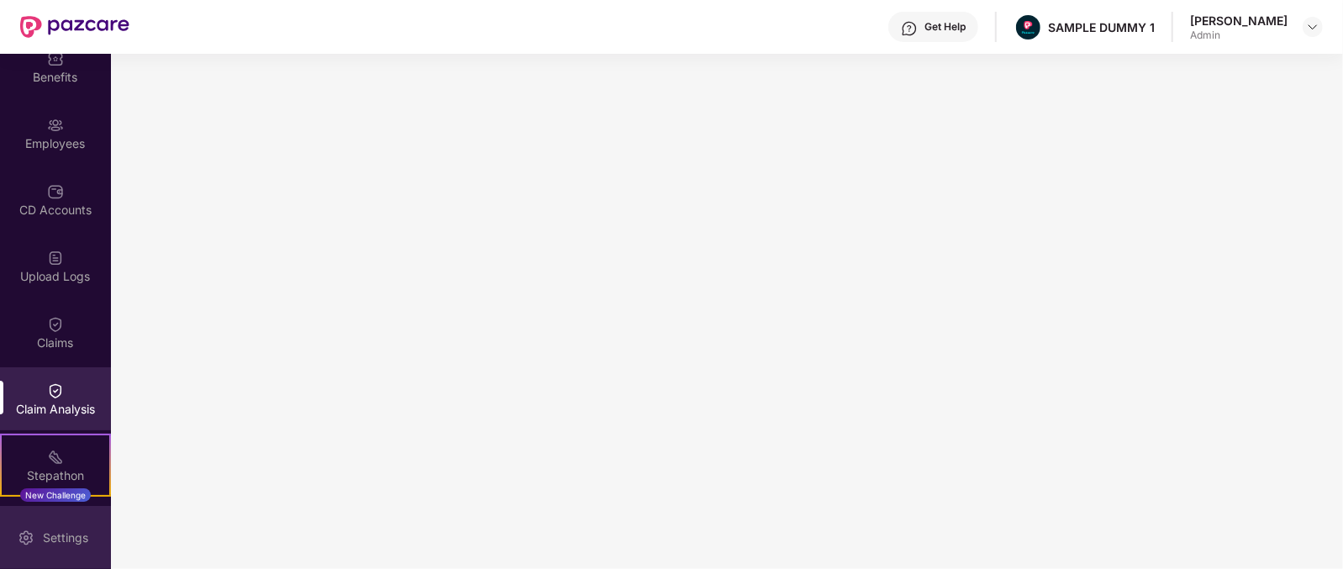
click at [32, 517] on div "Settings" at bounding box center [55, 537] width 111 height 63
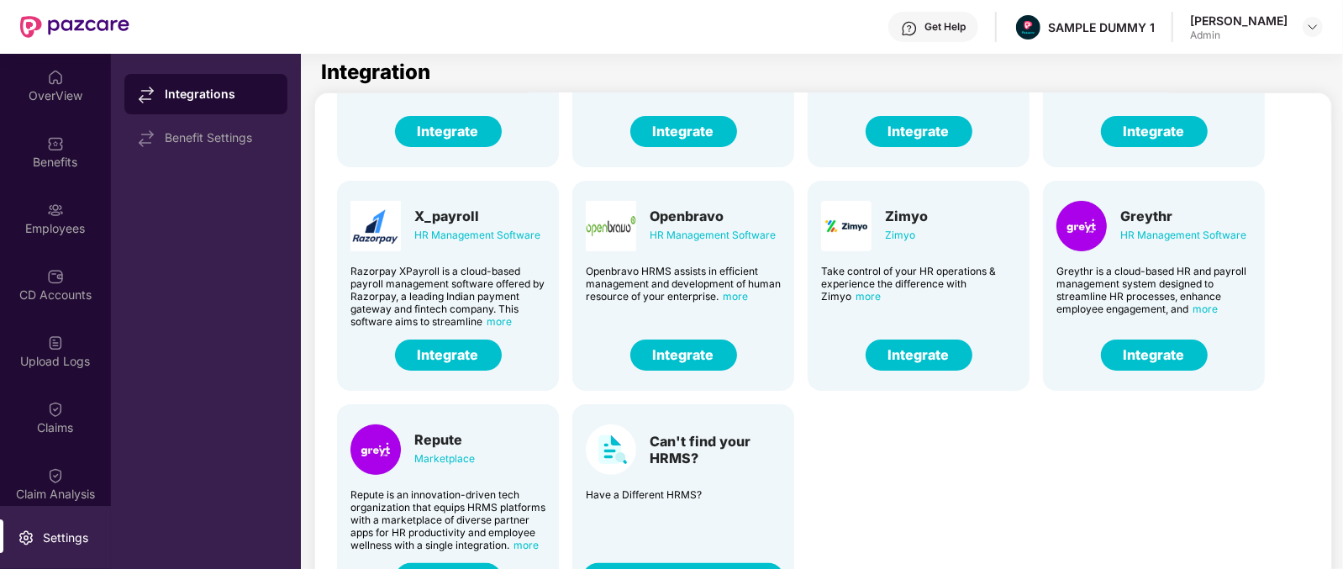
scroll to position [54, 0]
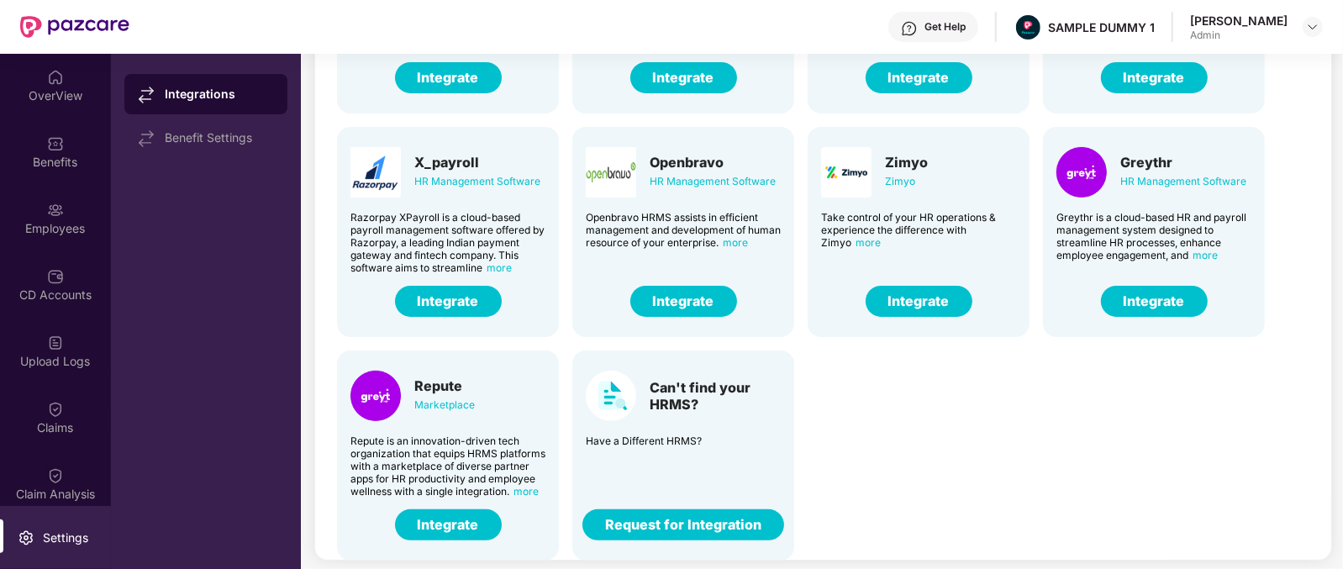
click at [597, 446] on div "Can't find your HRMS? Have a Different HRMS? Request for Integration" at bounding box center [683, 455] width 222 height 210
click at [697, 524] on button "Request for Integration" at bounding box center [683, 524] width 202 height 31
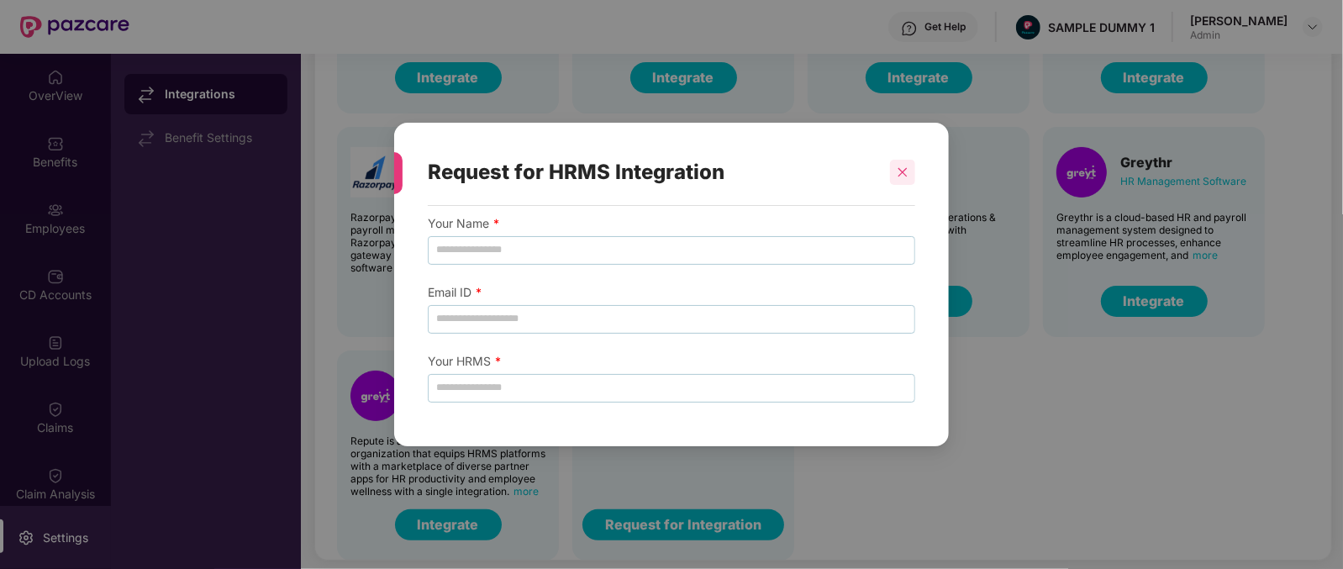
click at [902, 164] on div at bounding box center [902, 172] width 25 height 25
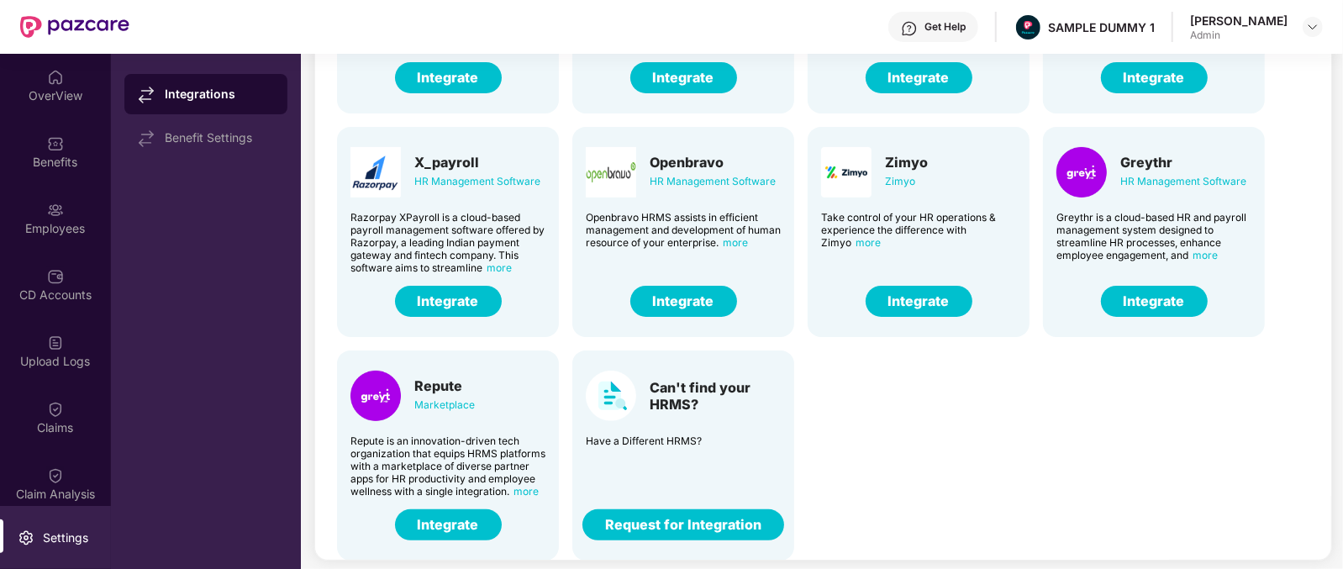
scroll to position [0, 0]
